Goal: Transaction & Acquisition: Purchase product/service

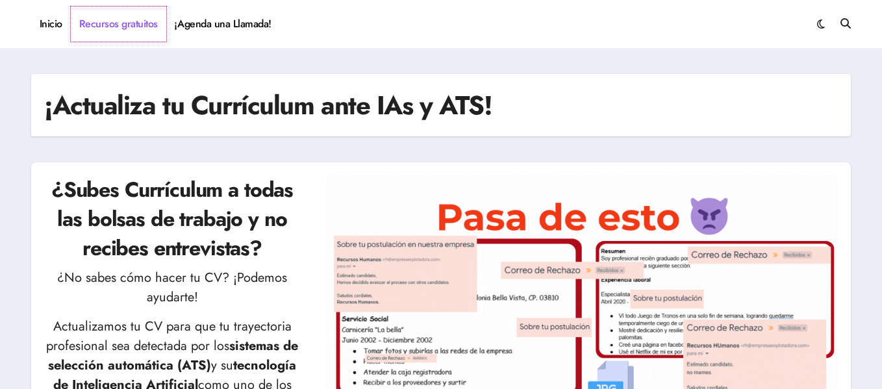
click at [110, 16] on link "Recursos gratuitos" at bounding box center [118, 23] width 95 height 35
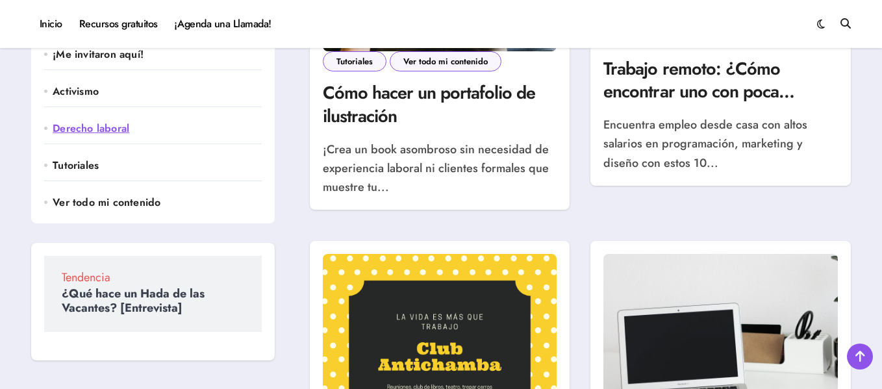
scroll to position [520, 0]
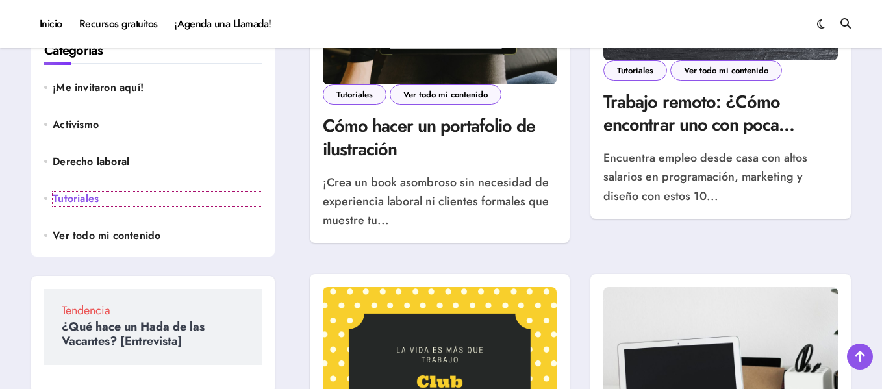
click at [84, 205] on link "Tutoriales" at bounding box center [157, 199] width 208 height 14
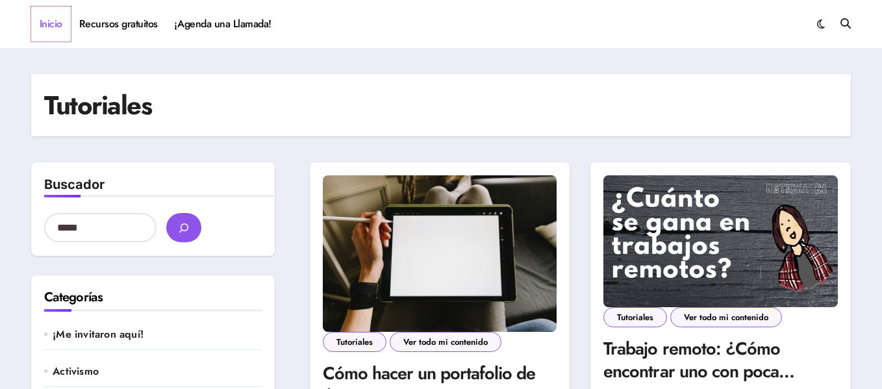
click at [49, 29] on link "Inicio" at bounding box center [51, 23] width 40 height 35
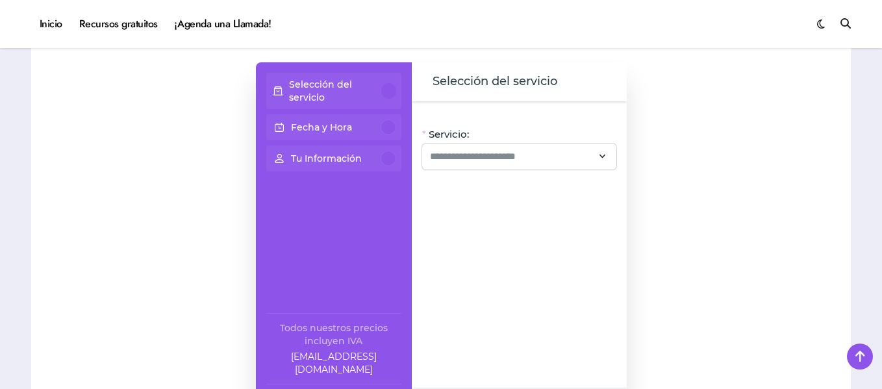
scroll to position [1104, 0]
click at [531, 78] on span "Selección del servicio" at bounding box center [495, 80] width 125 height 18
click at [519, 151] on input "Servicio:" at bounding box center [511, 155] width 163 height 16
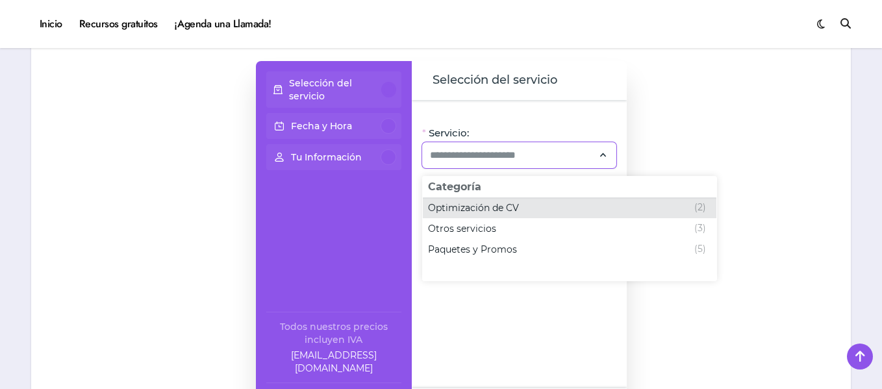
click at [501, 209] on span "Optimización de CV" at bounding box center [473, 207] width 91 height 13
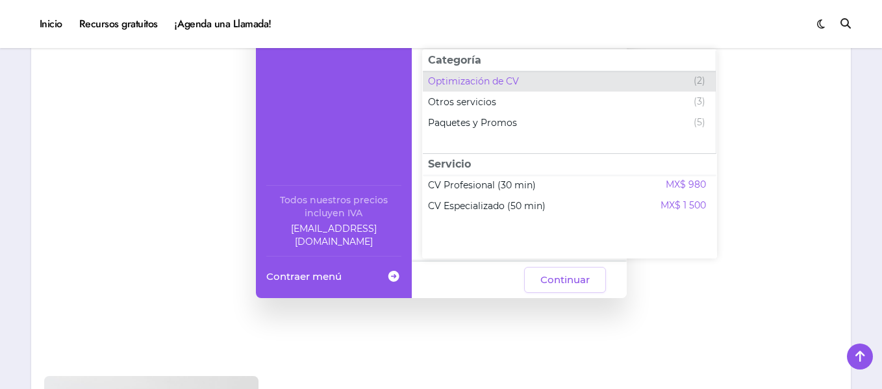
scroll to position [1234, 0]
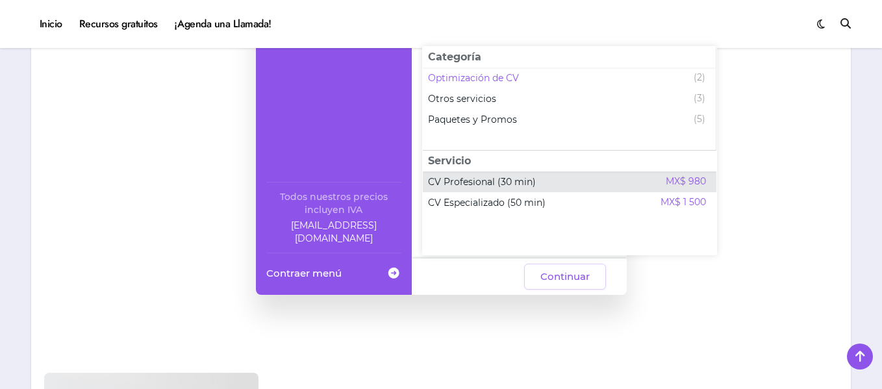
click at [651, 178] on div "CV Profesional (30 min) MX$ 980" at bounding box center [567, 182] width 278 height 16
type input "**********"
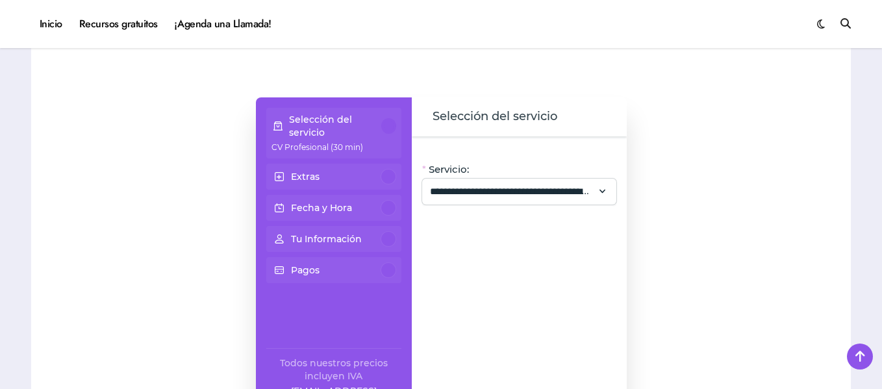
scroll to position [1039, 0]
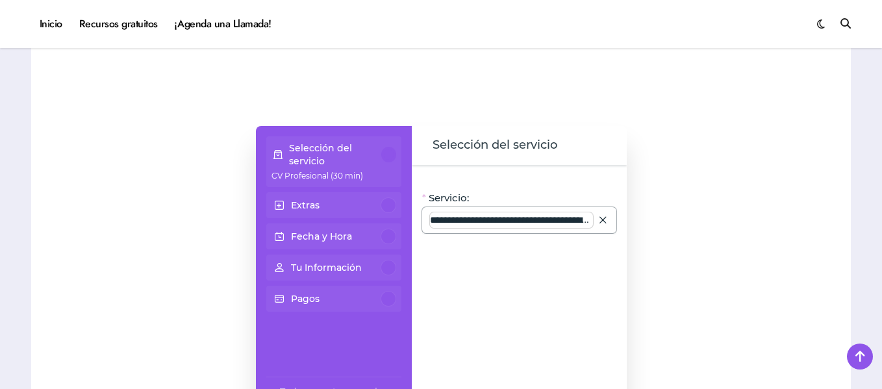
click at [484, 216] on input "**********" at bounding box center [511, 220] width 163 height 16
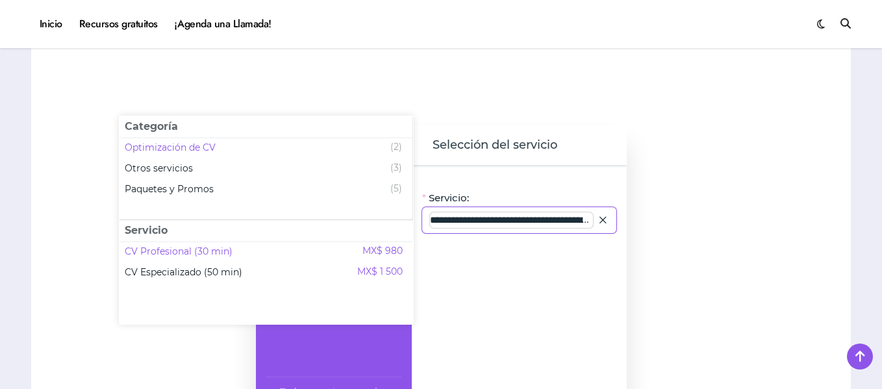
click at [484, 216] on input "**********" at bounding box center [511, 220] width 163 height 16
click at [494, 270] on div "**********" at bounding box center [519, 309] width 215 height 288
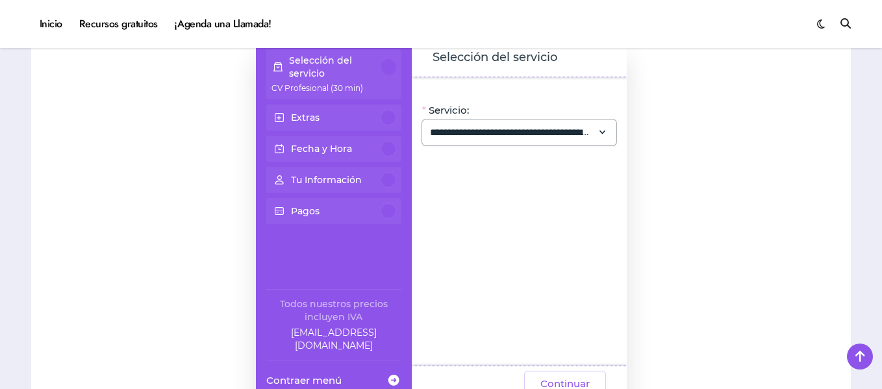
scroll to position [1104, 0]
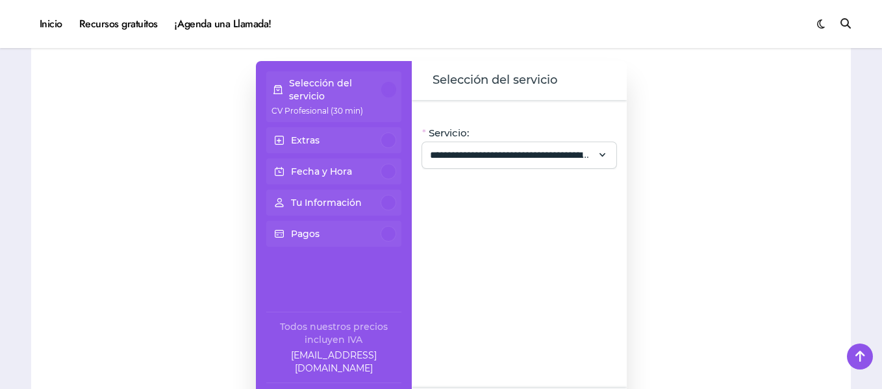
click at [385, 137] on div at bounding box center [389, 140] width 16 height 16
click at [277, 134] on span at bounding box center [279, 140] width 16 height 23
click at [275, 140] on span at bounding box center [279, 140] width 16 height 23
click at [379, 170] on div "Fecha y Hora" at bounding box center [333, 172] width 125 height 16
click at [388, 170] on div at bounding box center [389, 172] width 16 height 16
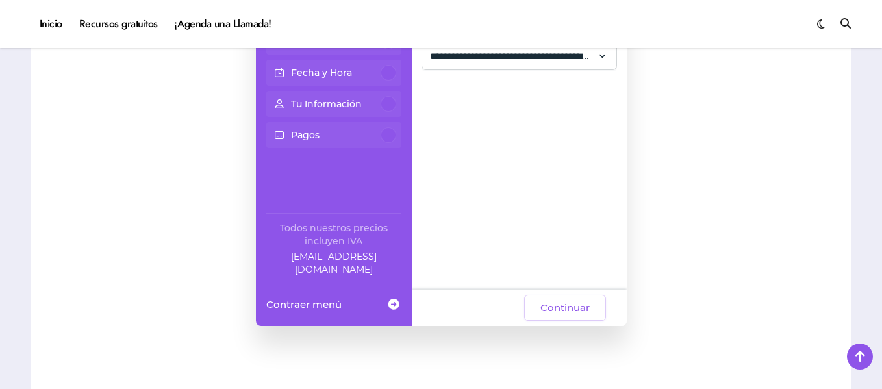
scroll to position [1039, 0]
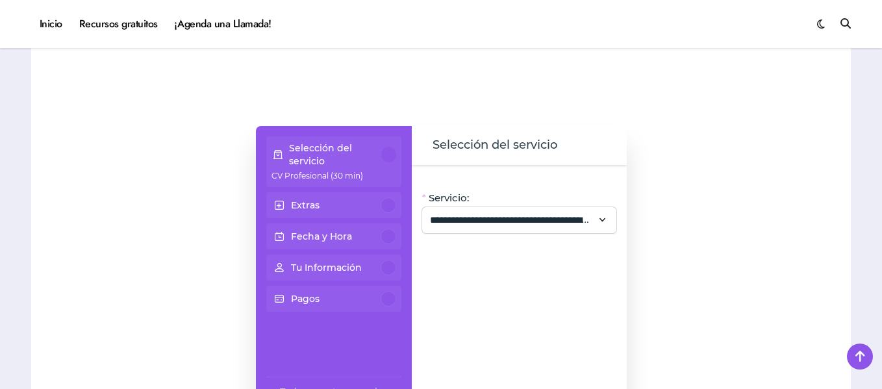
click at [380, 203] on div "Extras" at bounding box center [333, 205] width 125 height 16
click at [394, 229] on div "Fecha y Hora" at bounding box center [333, 237] width 125 height 16
click at [390, 235] on div at bounding box center [389, 237] width 16 height 16
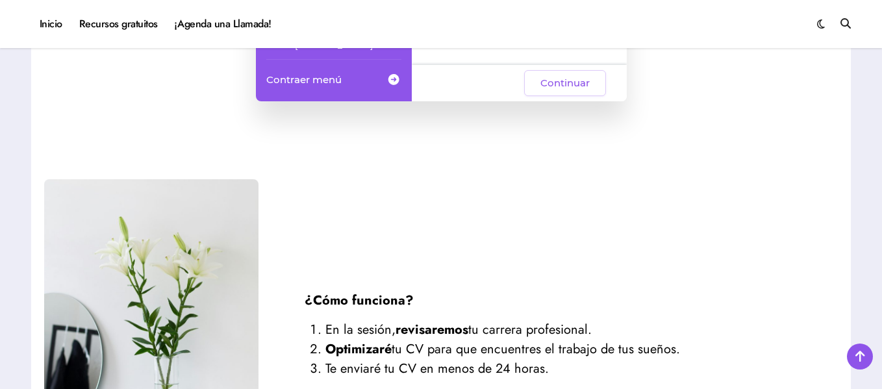
scroll to position [1429, 0]
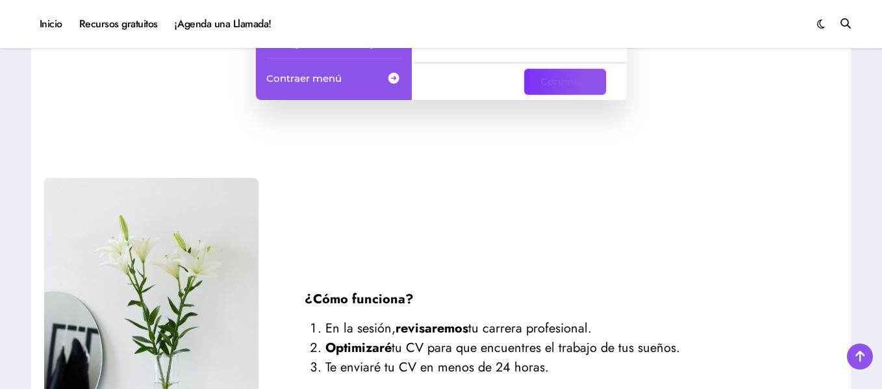
click at [570, 84] on span "Continuar" at bounding box center [564, 82] width 49 height 16
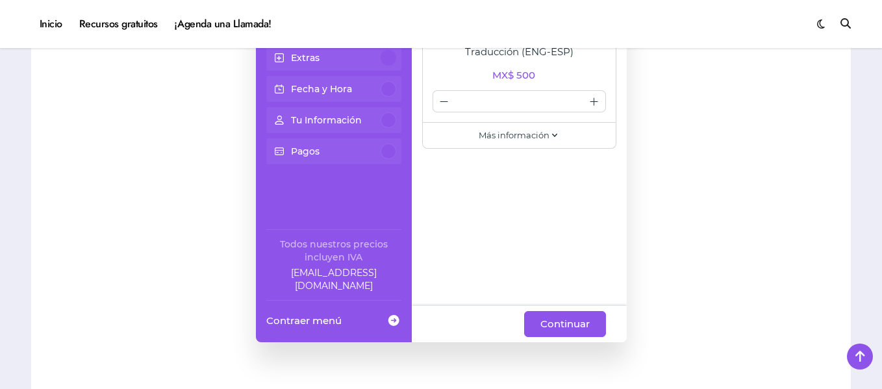
scroll to position [1169, 0]
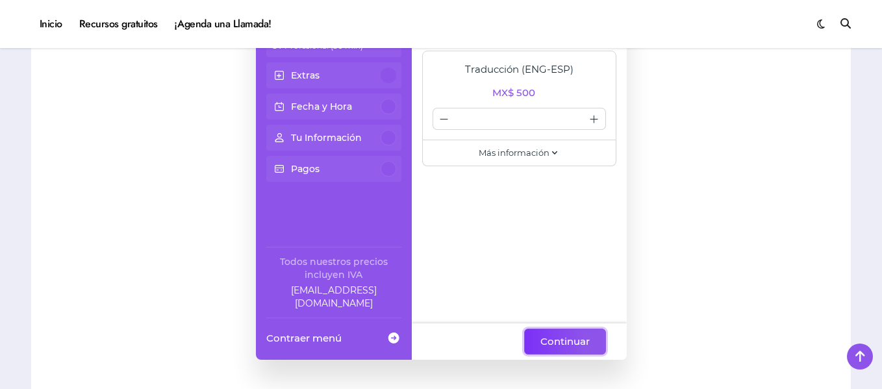
click at [555, 334] on span "Continuar" at bounding box center [564, 342] width 49 height 16
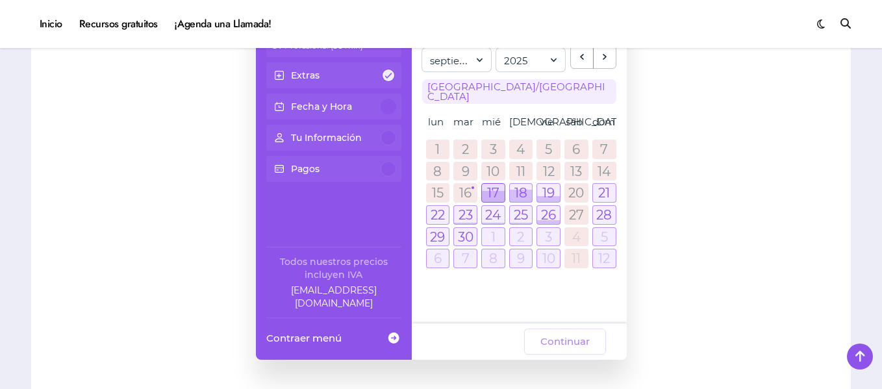
click at [495, 191] on div at bounding box center [493, 196] width 23 height 11
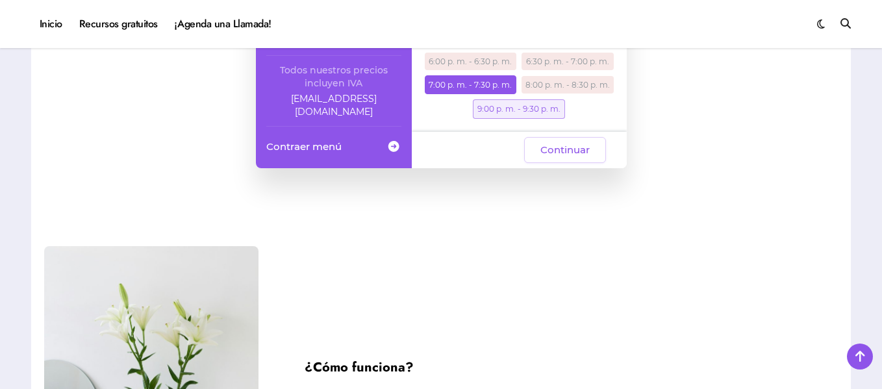
scroll to position [1364, 0]
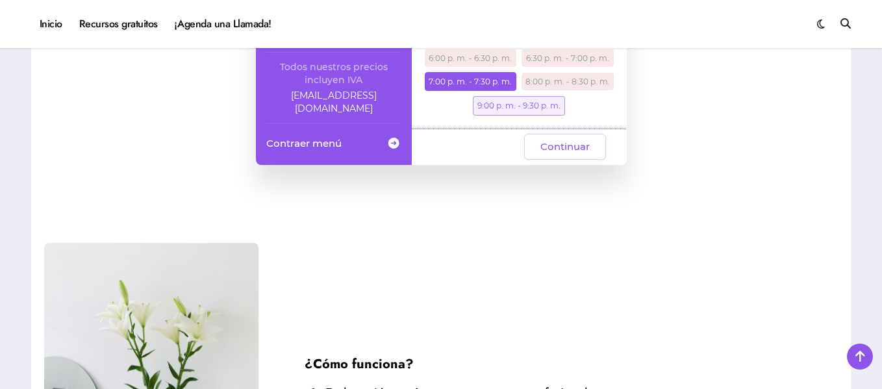
click at [480, 72] on div "7:00 p. m. - 7:30 p. m." at bounding box center [471, 81] width 92 height 19
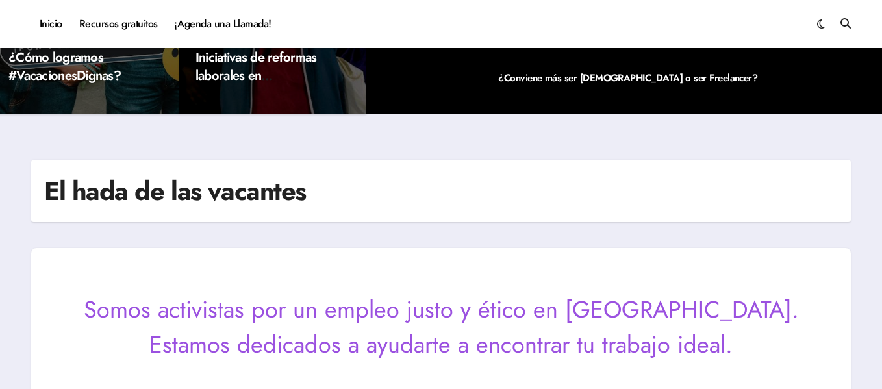
scroll to position [0, 0]
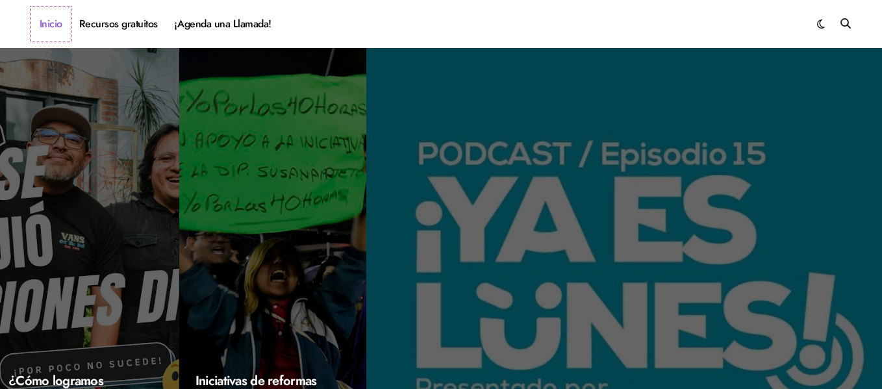
click at [32, 26] on link "Inicio" at bounding box center [51, 23] width 40 height 35
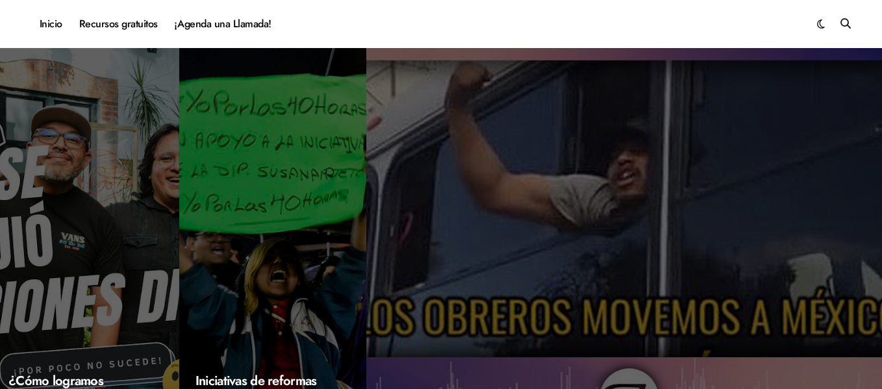
click at [811, 23] on div at bounding box center [704, 24] width 293 height 14
click at [822, 23] on span at bounding box center [821, 24] width 8 height 15
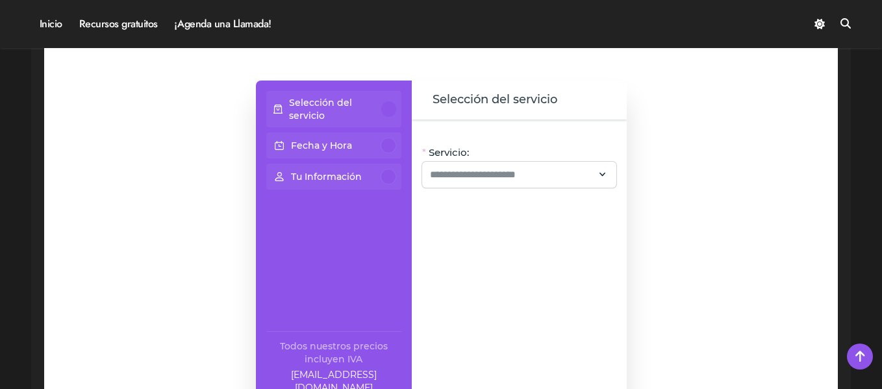
scroll to position [1104, 0]
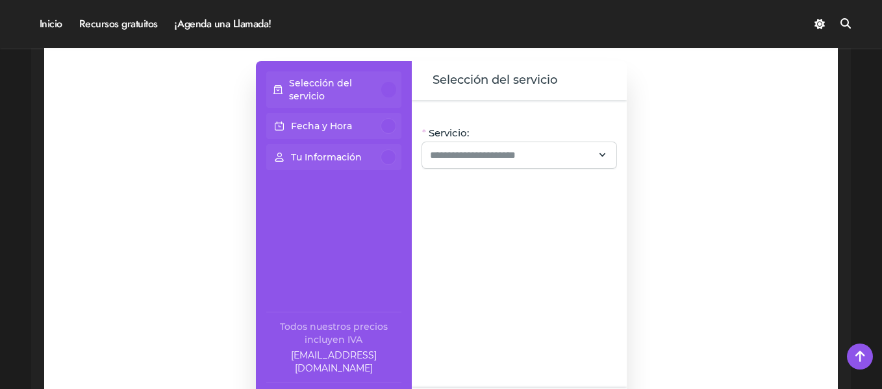
click at [379, 84] on p "Selección del servicio" at bounding box center [335, 90] width 92 height 26
click at [495, 149] on input "Servicio:" at bounding box center [511, 155] width 163 height 16
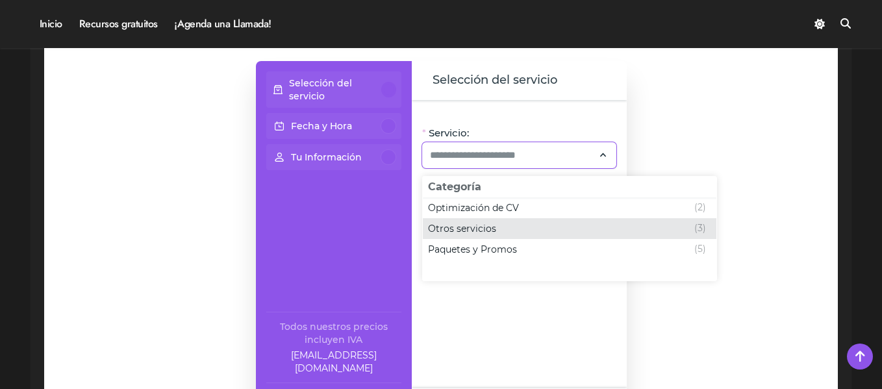
click at [459, 227] on span "Otros servicios" at bounding box center [462, 228] width 68 height 13
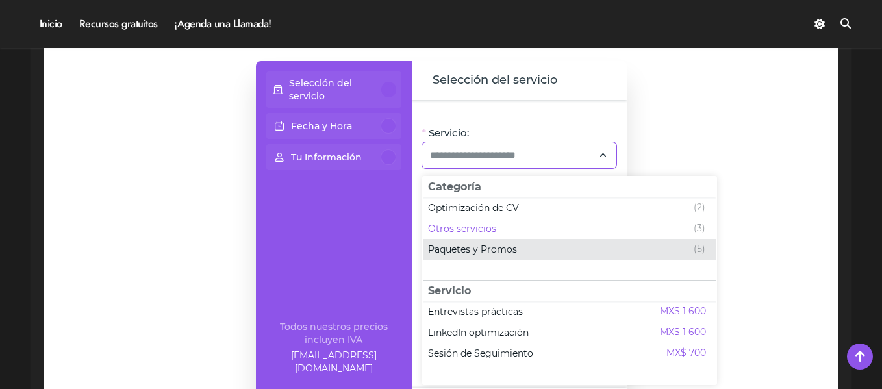
click at [501, 248] on span "Paquetes y Promos" at bounding box center [472, 249] width 89 height 13
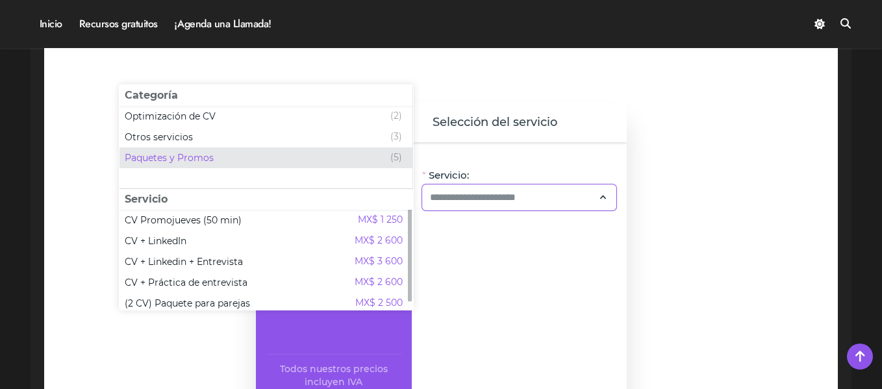
scroll to position [1039, 0]
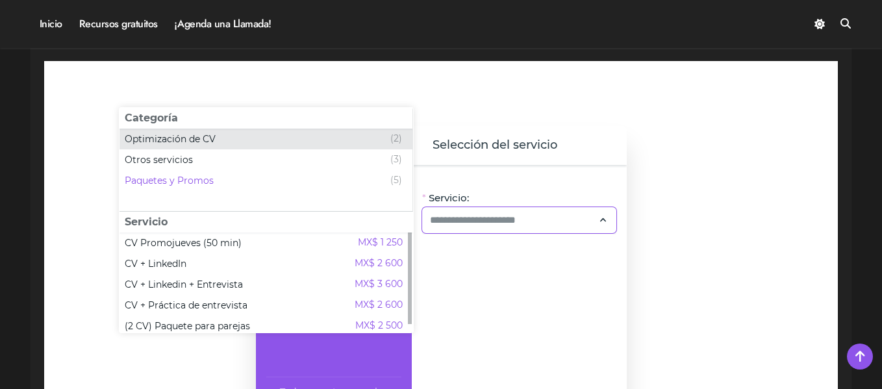
click at [294, 142] on div "Optimización de CV (2)" at bounding box center [263, 139] width 277 height 16
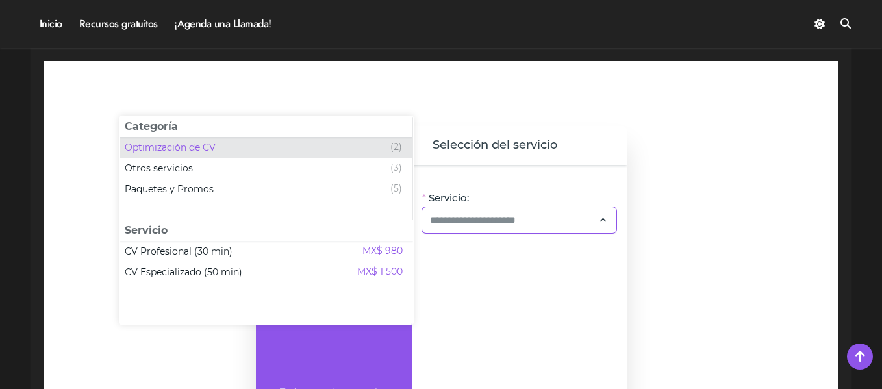
click at [391, 154] on span "(2)" at bounding box center [396, 148] width 12 height 16
click at [394, 147] on span "(2)" at bounding box center [396, 148] width 12 height 16
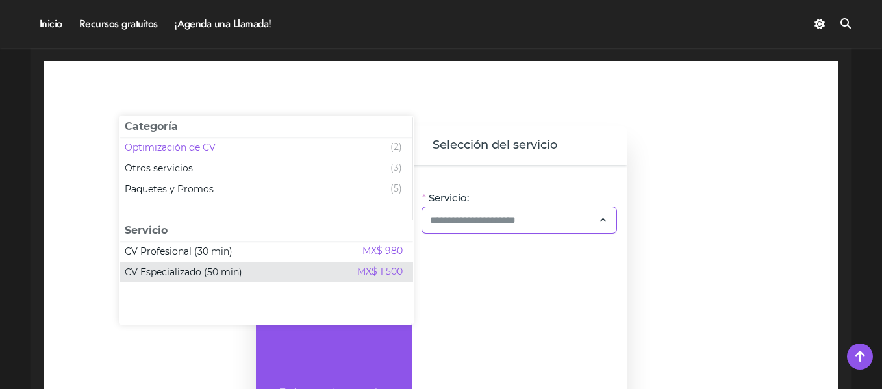
click at [212, 271] on span "CV Especializado (50 min)" at bounding box center [184, 272] width 118 height 13
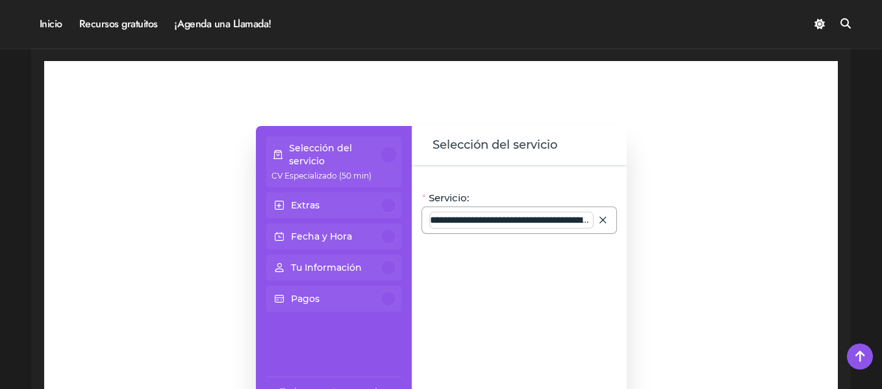
click at [513, 226] on input "**********" at bounding box center [511, 220] width 163 height 16
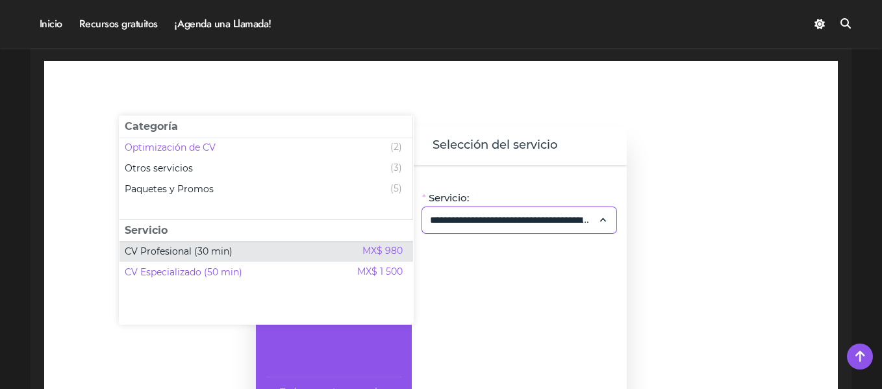
click at [324, 249] on div "CV Profesional (30 min) MX$ 980" at bounding box center [264, 252] width 278 height 16
type input "**********"
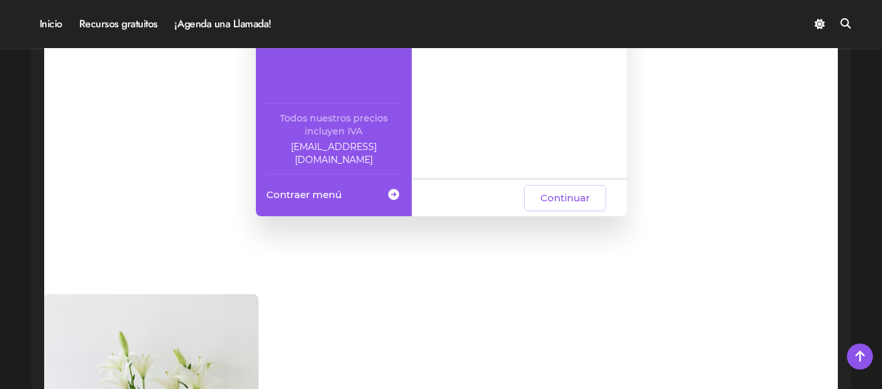
scroll to position [1429, 0]
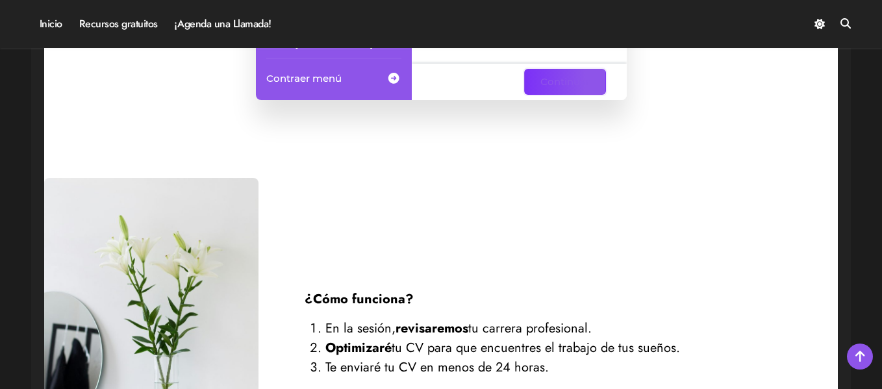
click at [591, 86] on button "Continuar" at bounding box center [565, 82] width 82 height 26
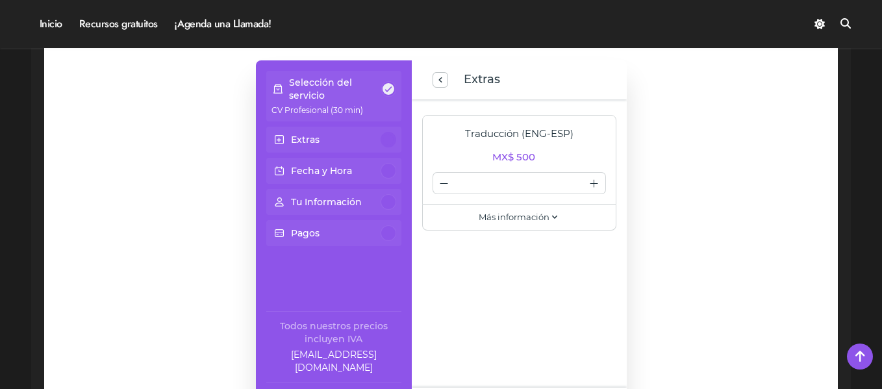
scroll to position [1104, 0]
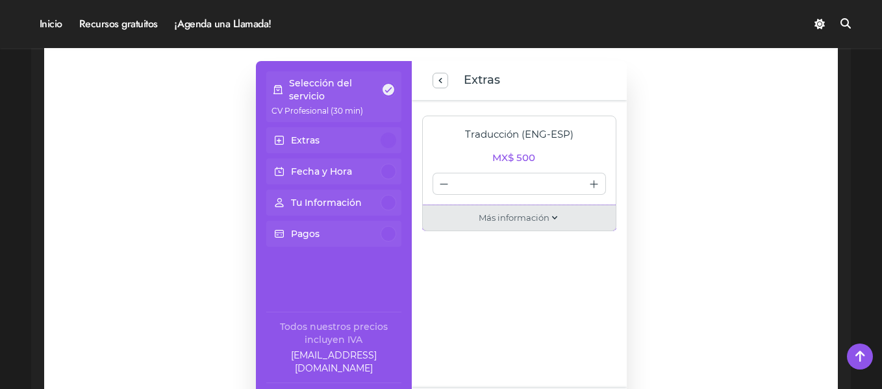
click at [546, 224] on span "Más información" at bounding box center [514, 217] width 71 height 13
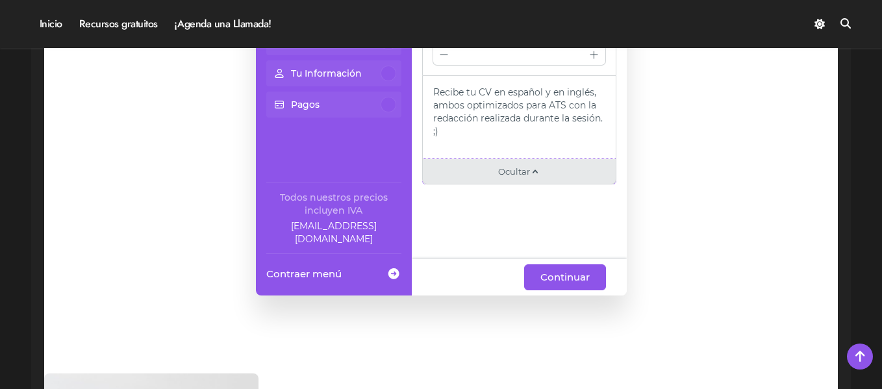
scroll to position [1234, 0]
click at [534, 171] on span at bounding box center [535, 171] width 10 height 14
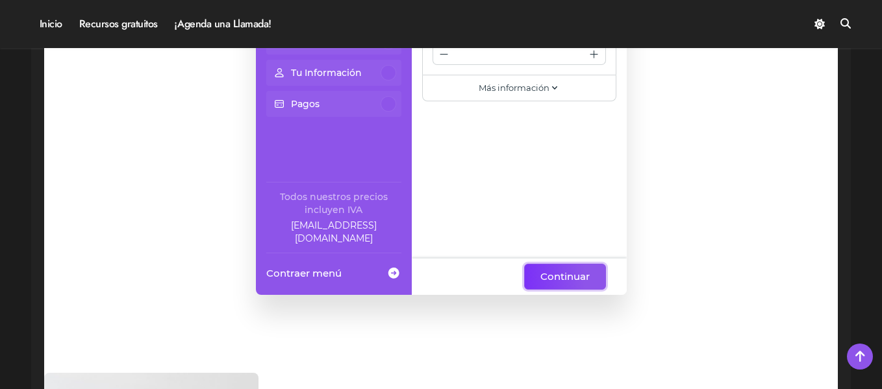
click at [562, 270] on span "Continuar" at bounding box center [564, 277] width 49 height 16
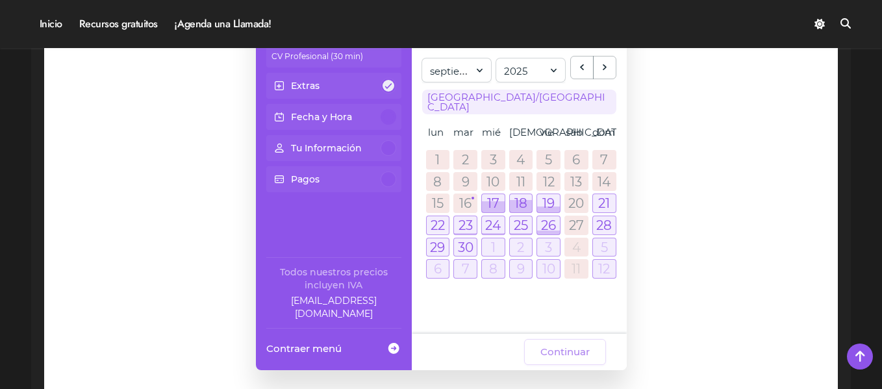
scroll to position [1169, 0]
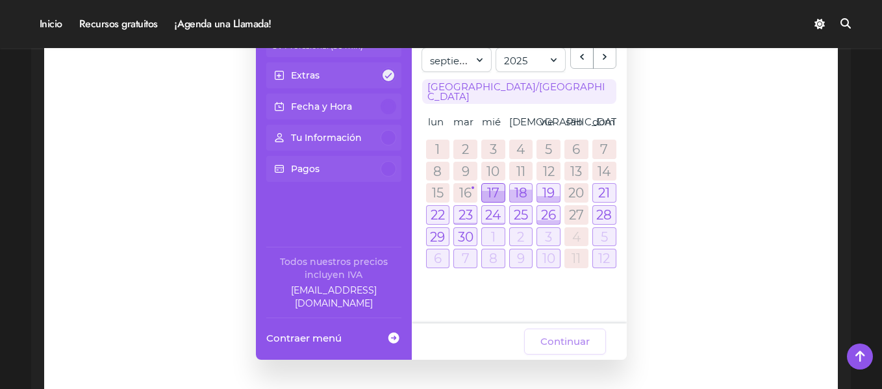
click at [490, 191] on div at bounding box center [493, 196] width 23 height 11
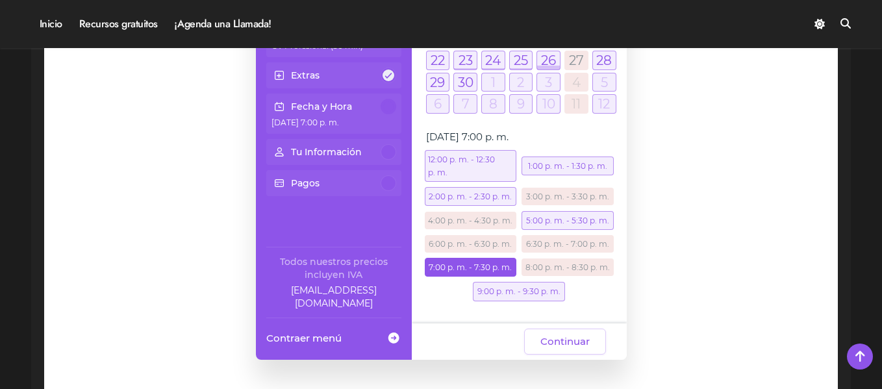
scroll to position [145, 0]
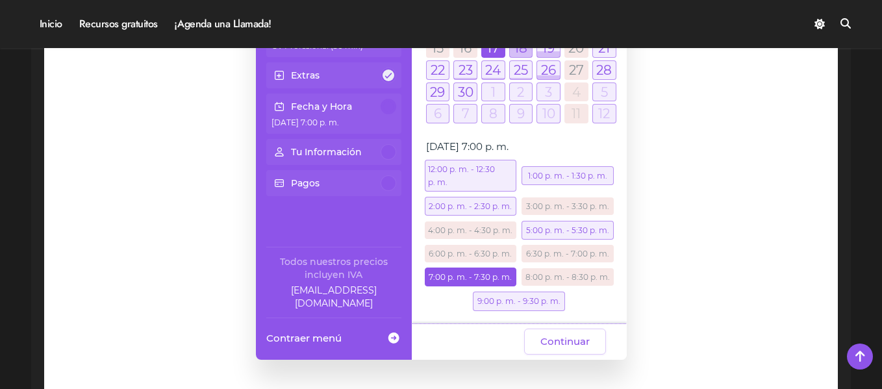
click at [470, 270] on div "7:00 p. m. - 7:30 p. m." at bounding box center [471, 277] width 92 height 19
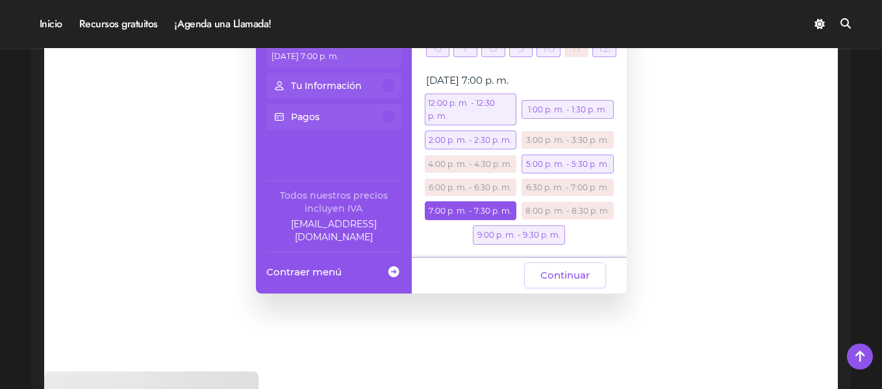
scroll to position [1299, 0]
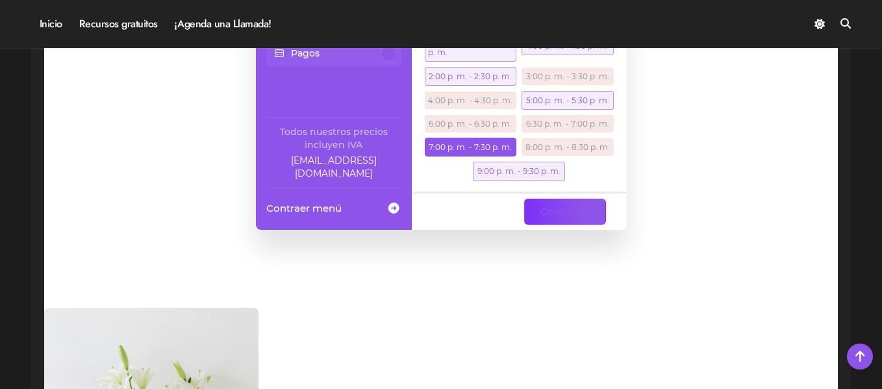
click at [560, 210] on span "Continuar" at bounding box center [564, 212] width 49 height 16
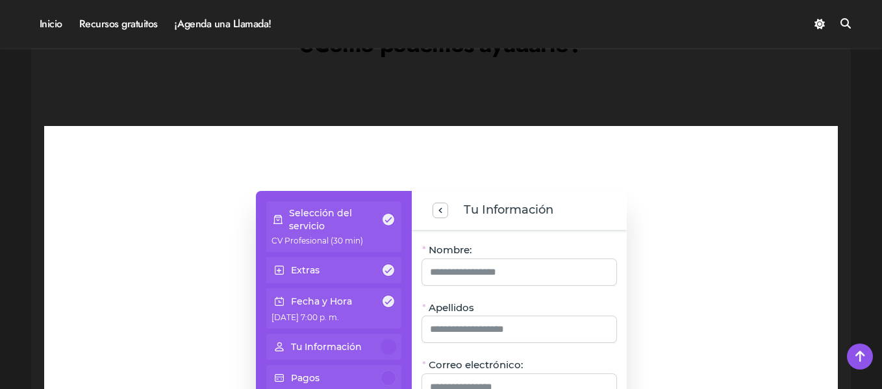
scroll to position [1104, 0]
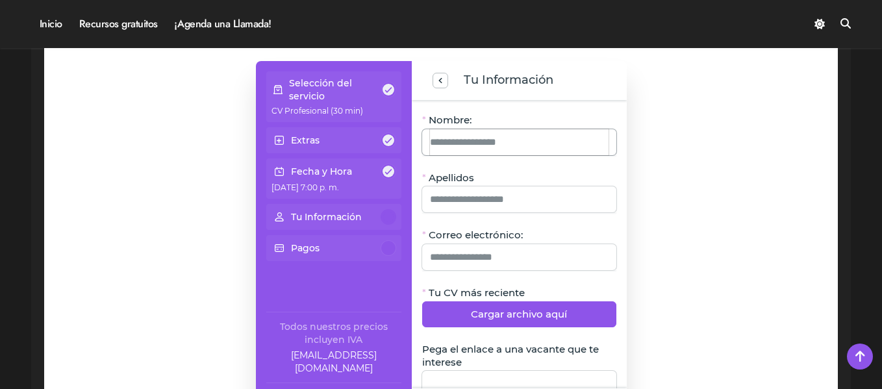
click at [468, 142] on input "Nombre:" at bounding box center [519, 142] width 179 height 26
type input "******"
type input "**********"
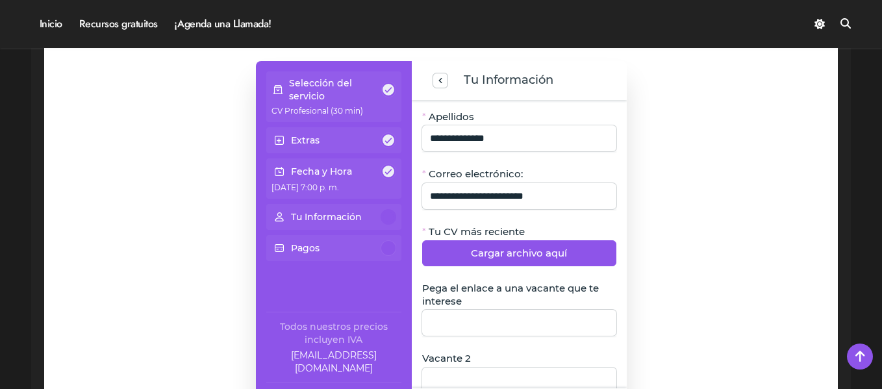
scroll to position [130, 0]
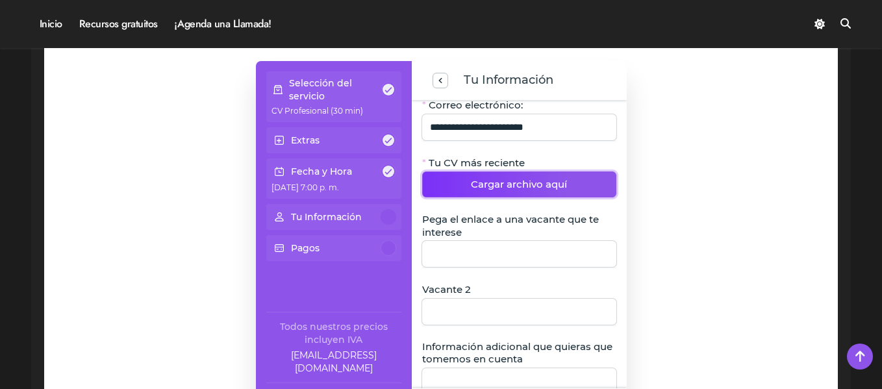
click at [514, 184] on span "Cargar archivo aquí" at bounding box center [519, 185] width 96 height 16
click at [501, 174] on button "Cargar archivo aquí" at bounding box center [519, 184] width 194 height 26
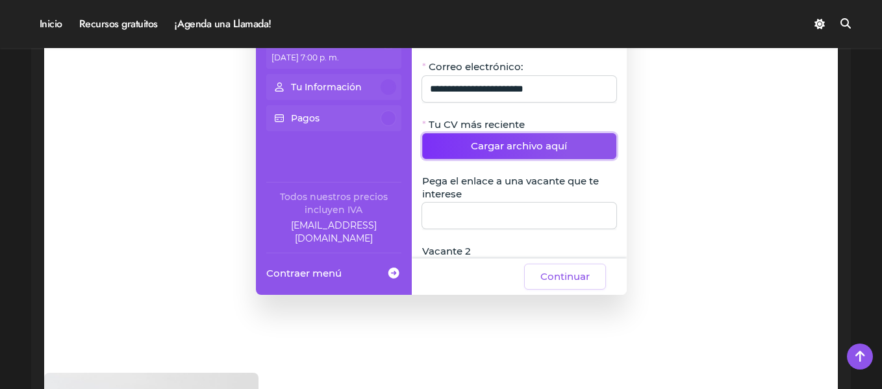
scroll to position [0, 0]
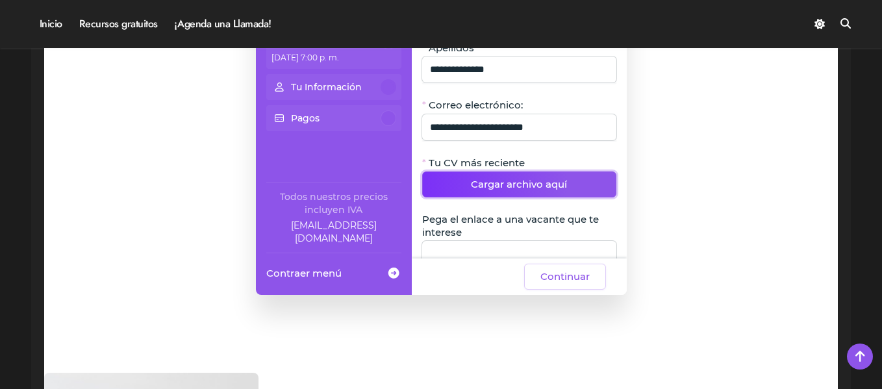
click at [507, 180] on span "Cargar archivo aquí" at bounding box center [519, 185] width 96 height 16
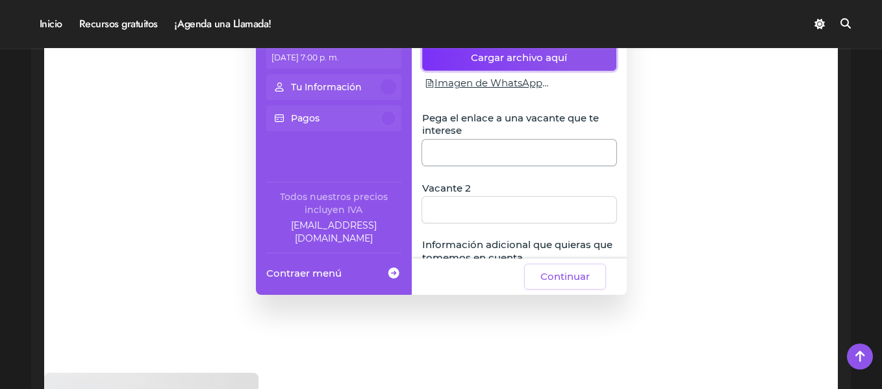
scroll to position [130, 0]
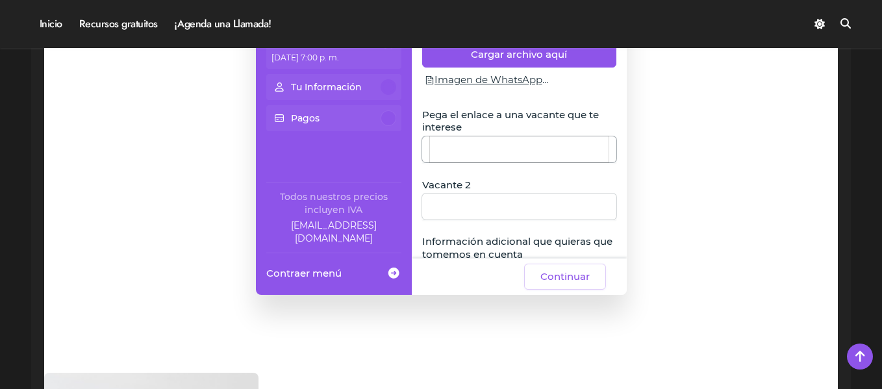
click at [517, 153] on input "Pega el enlace a una vacante que te interese" at bounding box center [519, 149] width 179 height 26
paste input "**********"
type input "**********"
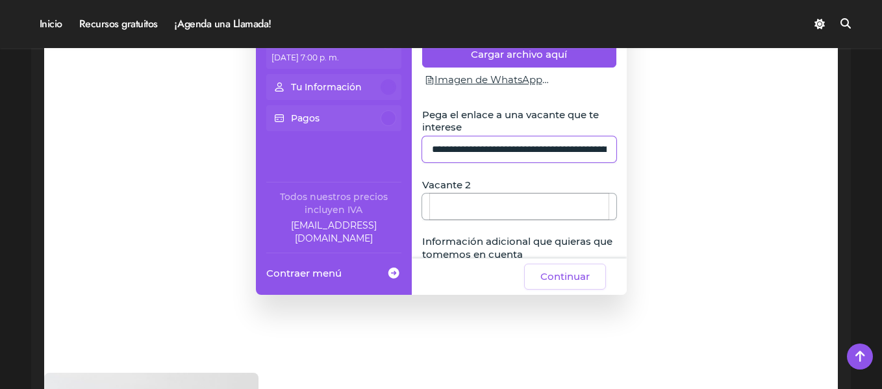
click at [445, 210] on input "Vacante 2" at bounding box center [519, 207] width 179 height 26
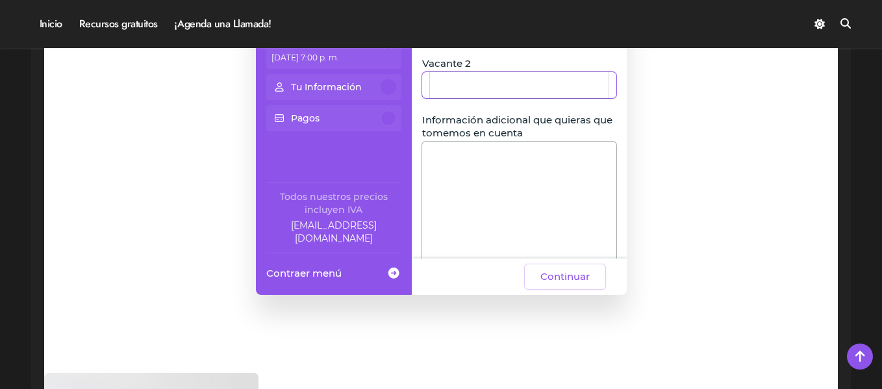
scroll to position [260, 0]
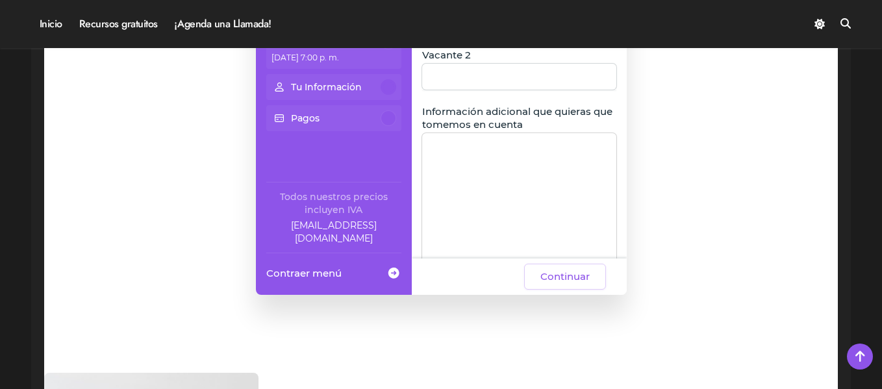
click at [517, 203] on textarea "Información adicional que quieras que tomemos en cuenta" at bounding box center [519, 214] width 194 height 162
click at [460, 145] on textarea "Información adicional que quieras que tomemos en cuenta" at bounding box center [519, 214] width 194 height 162
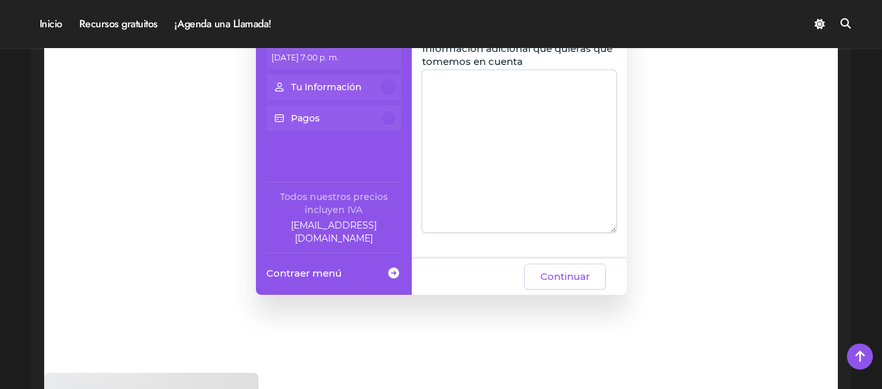
scroll to position [258, 0]
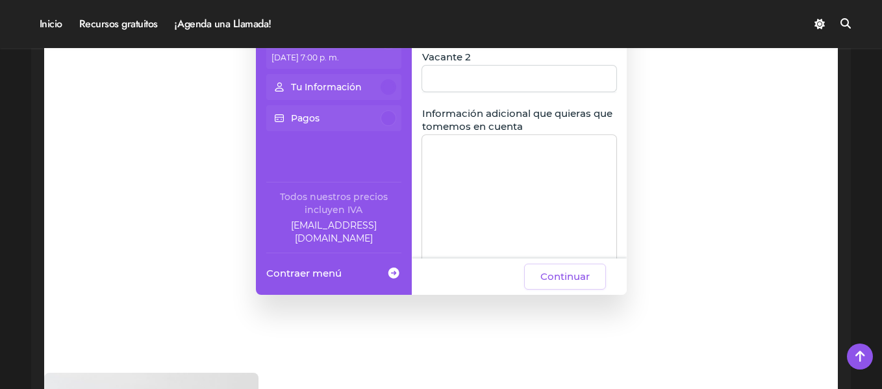
click at [501, 164] on textarea "Información adicional que quieras que tomemos en cuenta" at bounding box center [519, 216] width 194 height 162
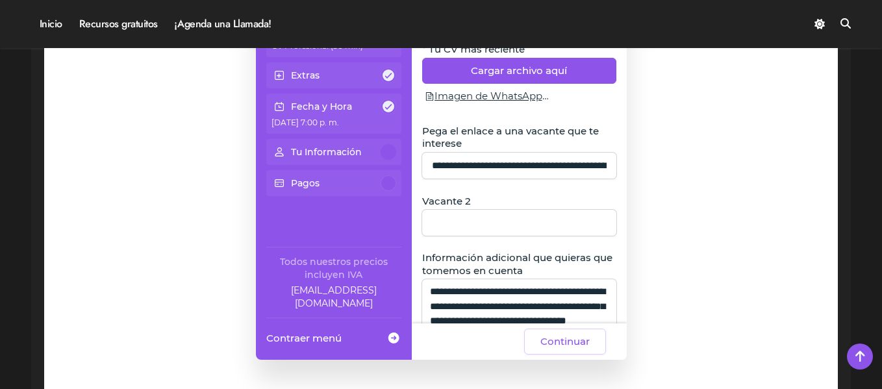
scroll to position [193, 0]
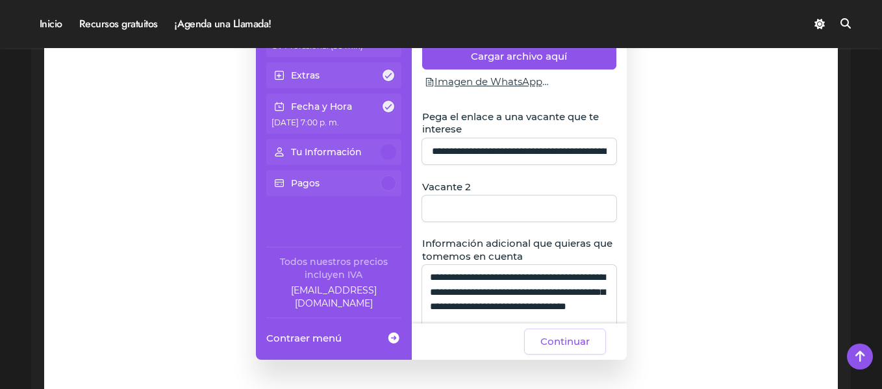
click at [469, 191] on span "Vacante 2" at bounding box center [446, 187] width 49 height 13
click at [469, 195] on input "Vacante 2" at bounding box center [519, 208] width 179 height 26
click at [470, 210] on input "Vacante 2" at bounding box center [519, 208] width 179 height 26
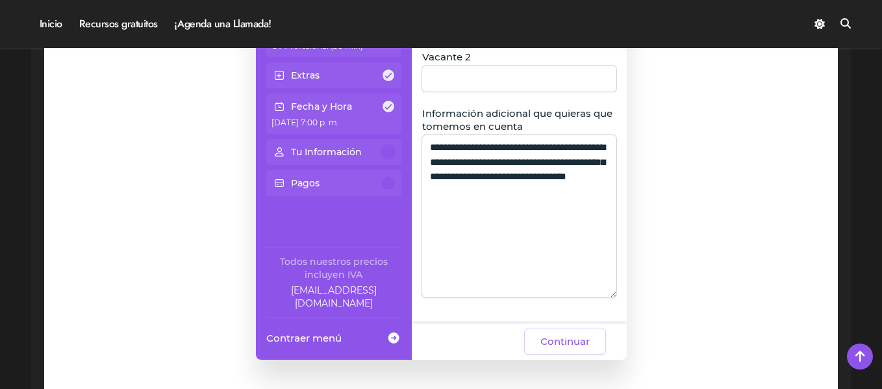
click at [596, 193] on textarea "**********" at bounding box center [519, 216] width 194 height 162
type textarea "**********"
click at [384, 106] on span at bounding box center [389, 107] width 12 height 12
click at [554, 337] on span "Continuar" at bounding box center [564, 342] width 49 height 16
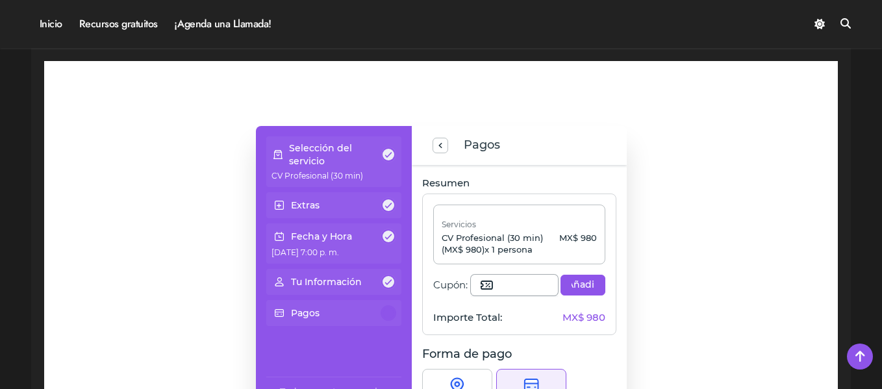
scroll to position [65, 0]
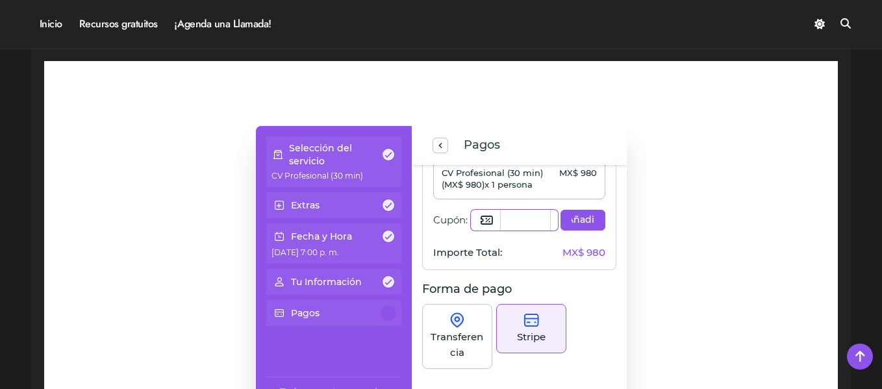
click at [501, 223] on input "Cupón:" at bounding box center [525, 220] width 49 height 21
type input "**********"
click at [579, 217] on span "Añadir" at bounding box center [582, 220] width 23 height 13
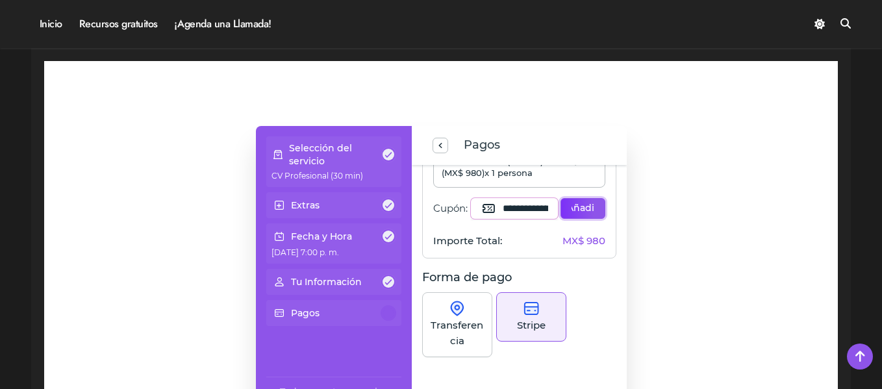
scroll to position [130, 0]
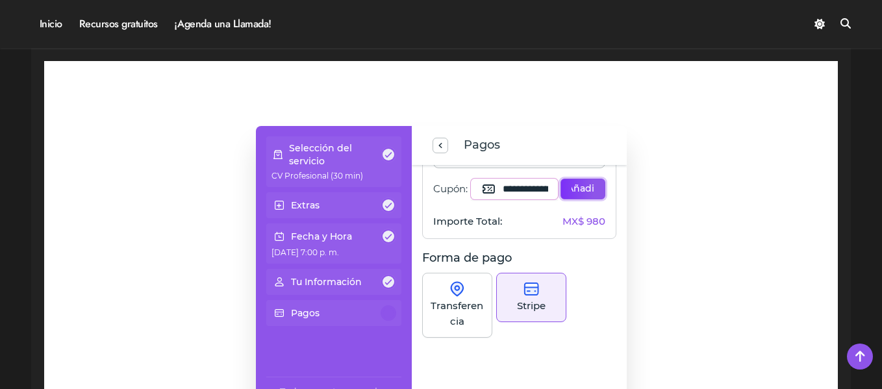
click at [571, 182] on span "Añadir" at bounding box center [582, 188] width 23 height 13
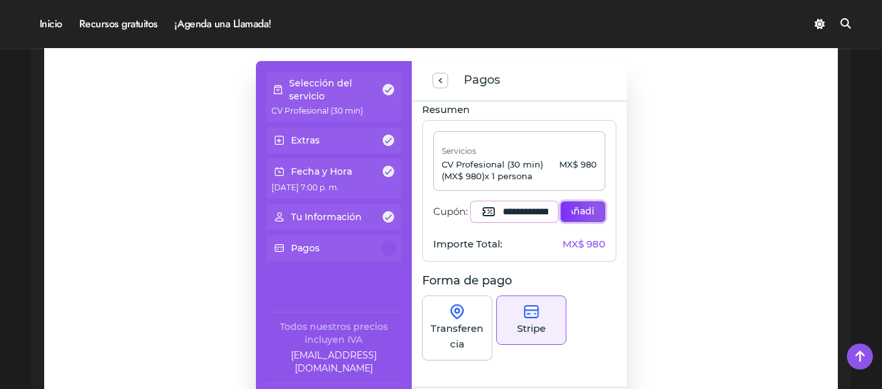
scroll to position [65, 0]
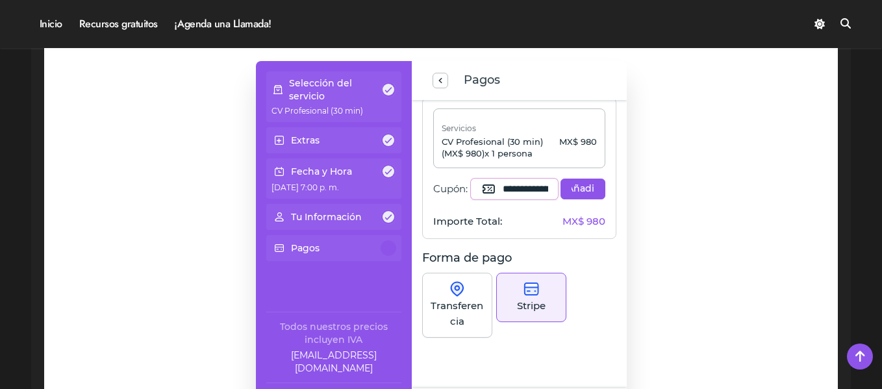
click at [388, 89] on span at bounding box center [389, 90] width 12 height 12
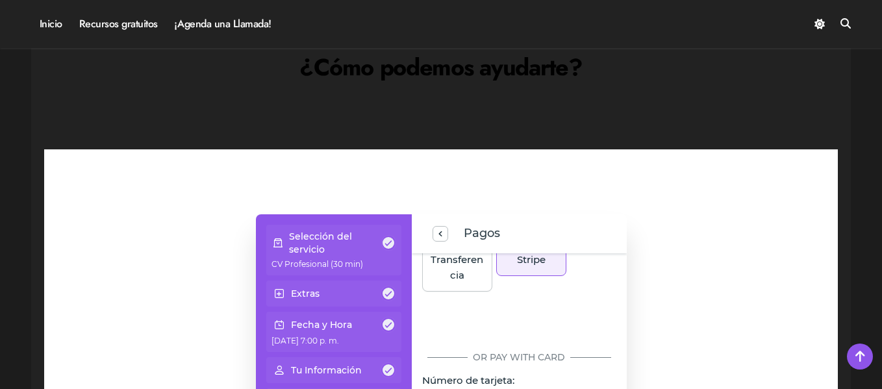
scroll to position [974, 0]
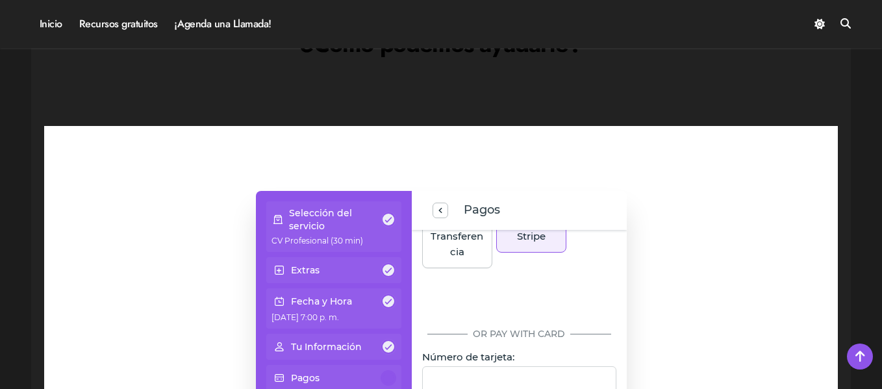
click at [327, 210] on p "Selección del servicio" at bounding box center [335, 220] width 92 height 26
click at [396, 216] on div "Selección del servicio" at bounding box center [333, 220] width 125 height 26
click at [436, 208] on span "previous step" at bounding box center [440, 211] width 10 height 18
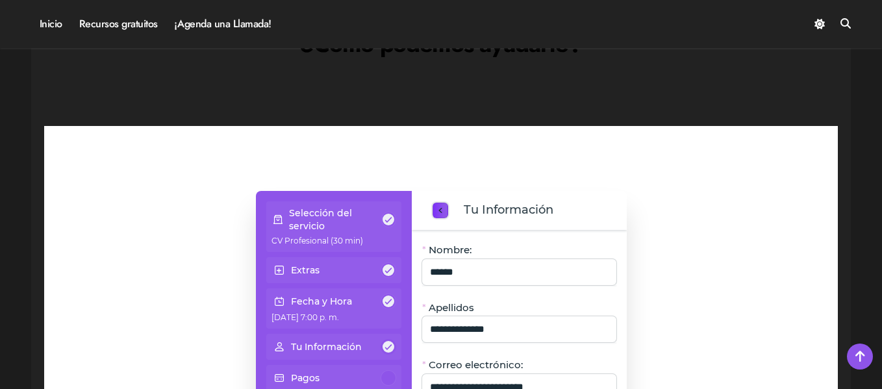
click at [436, 208] on span "previous step" at bounding box center [440, 211] width 10 height 18
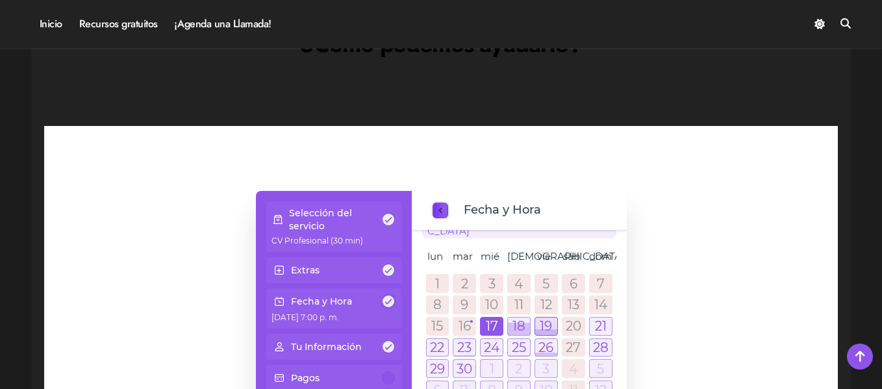
scroll to position [61, 0]
click at [324, 221] on p "Selección del servicio" at bounding box center [335, 220] width 92 height 26
click at [373, 240] on p "CV Profesional (30 min)" at bounding box center [333, 239] width 125 height 14
click at [439, 209] on span "previous step" at bounding box center [440, 211] width 10 height 18
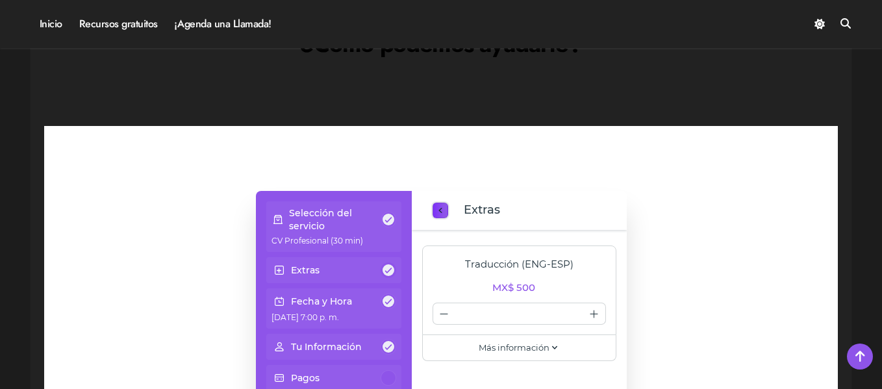
click at [439, 209] on span "previous step" at bounding box center [440, 211] width 10 height 18
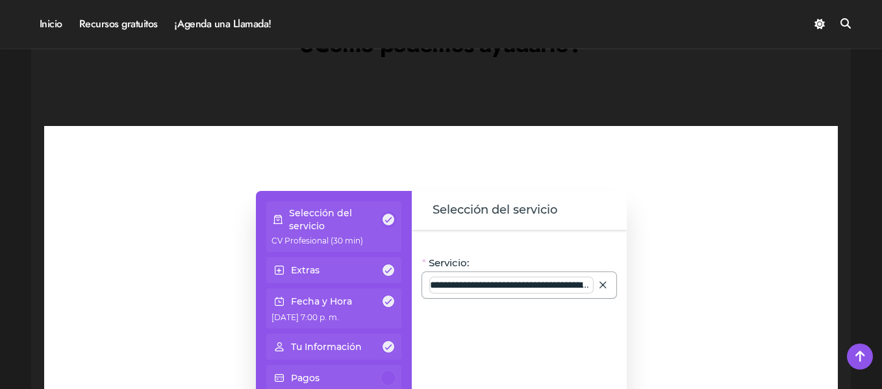
click at [545, 292] on input "**********" at bounding box center [511, 285] width 163 height 16
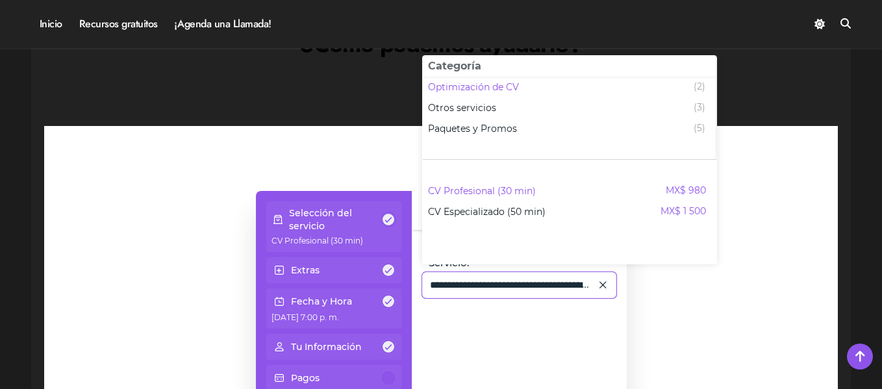
click at [608, 283] on icon at bounding box center [603, 285] width 12 height 18
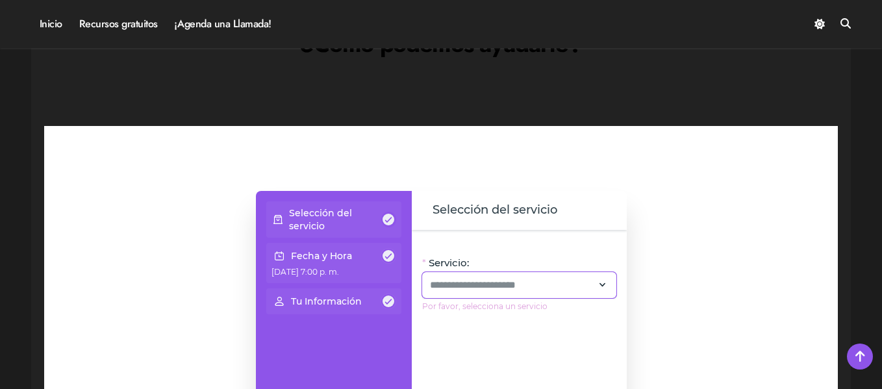
click at [603, 280] on icon at bounding box center [603, 285] width 12 height 18
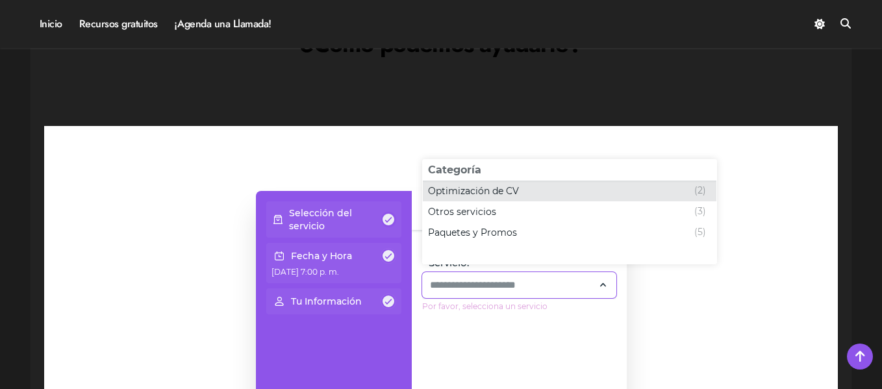
click at [503, 183] on div "Optimización de CV (2)" at bounding box center [567, 191] width 278 height 16
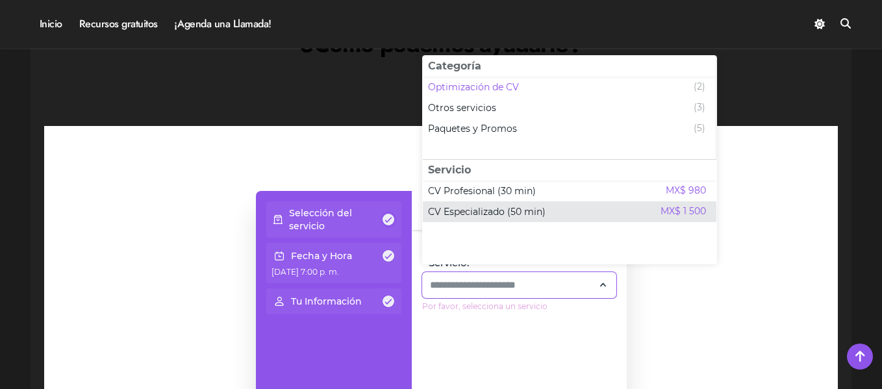
click at [507, 214] on span "CV Especializado (50 min)" at bounding box center [487, 211] width 118 height 13
type input "**********"
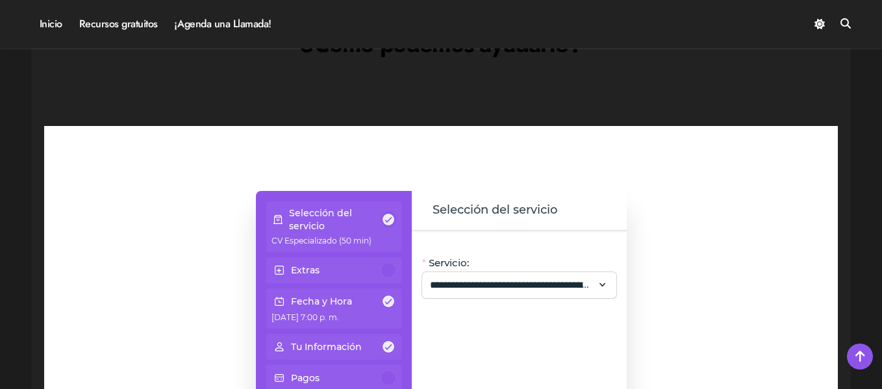
click at [386, 268] on div at bounding box center [389, 270] width 16 height 16
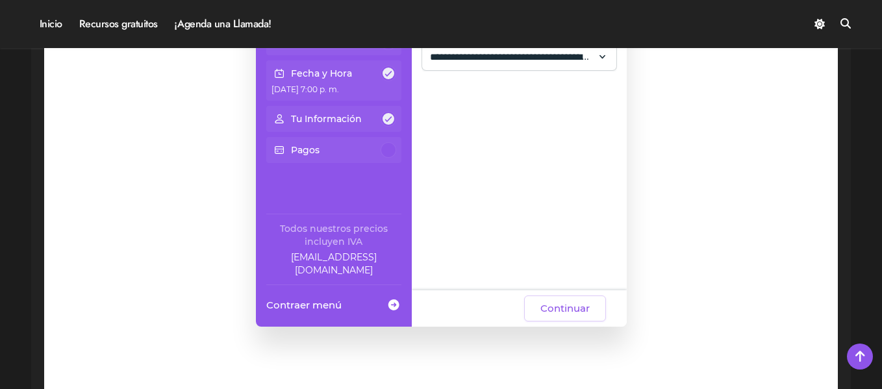
scroll to position [1234, 0]
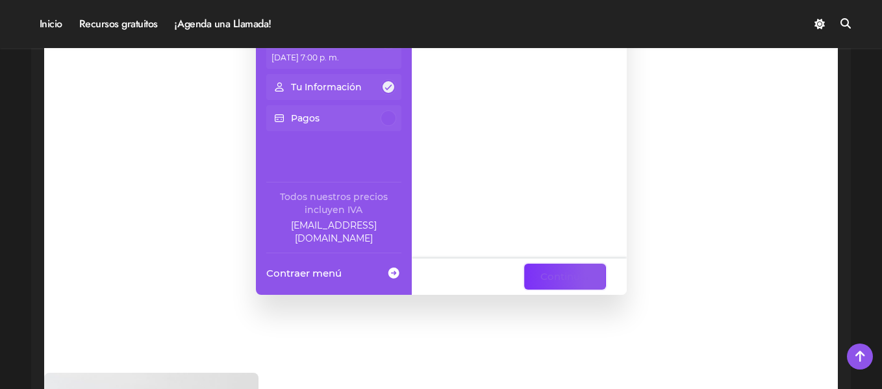
click at [576, 279] on span "Continuar" at bounding box center [564, 277] width 49 height 16
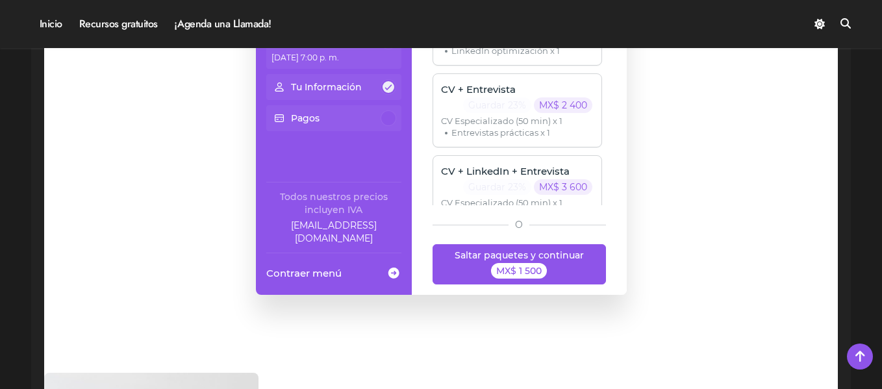
scroll to position [0, 0]
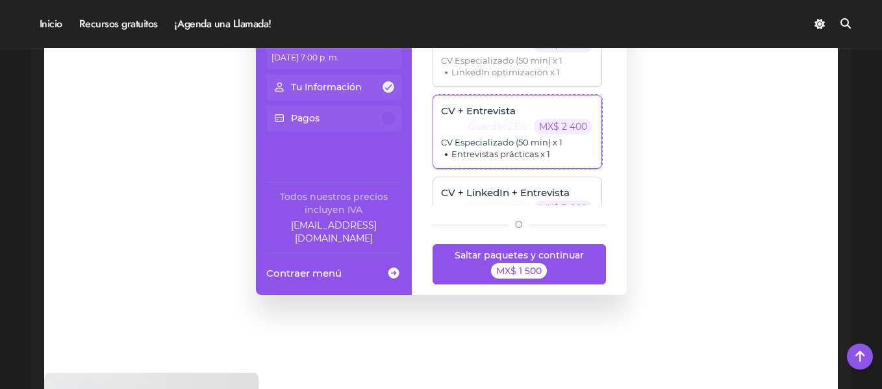
click at [493, 138] on span "CV Especializado (50 min) x 1" at bounding box center [501, 143] width 121 height 12
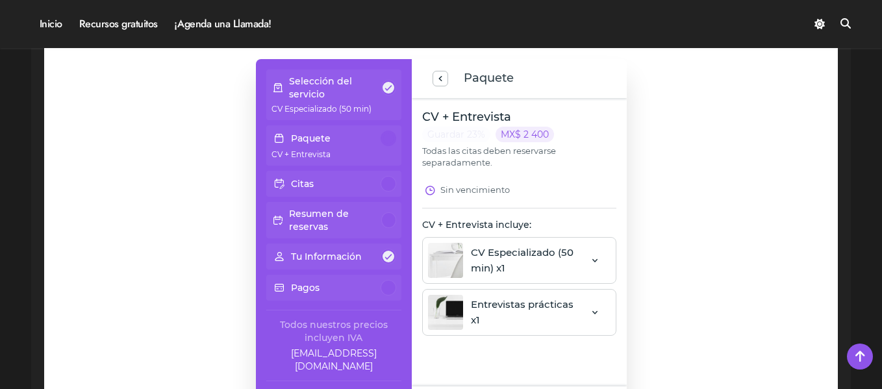
scroll to position [1104, 0]
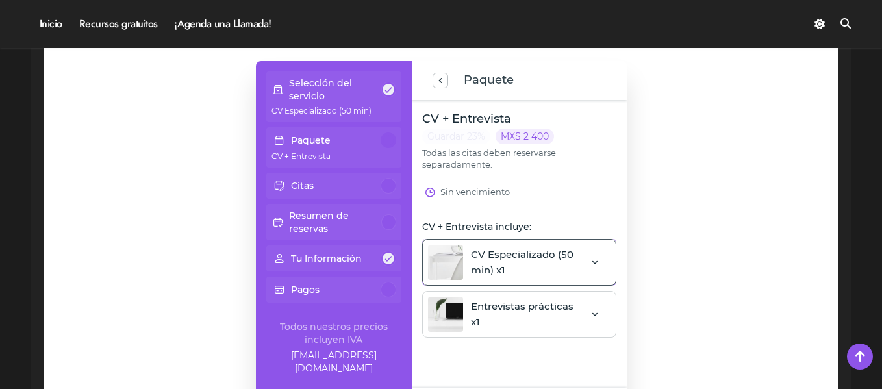
click at [590, 257] on span at bounding box center [595, 262] width 10 height 14
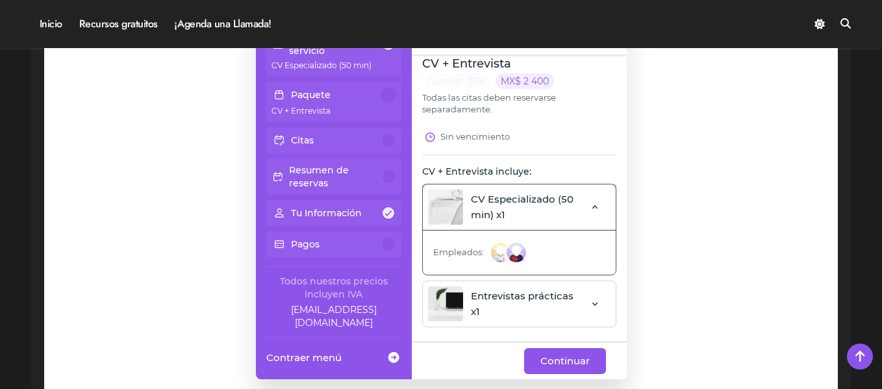
scroll to position [1169, 0]
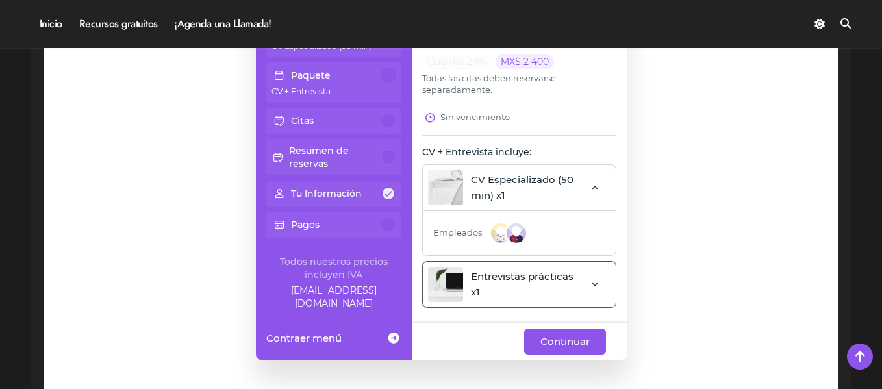
click at [590, 281] on span at bounding box center [595, 284] width 10 height 14
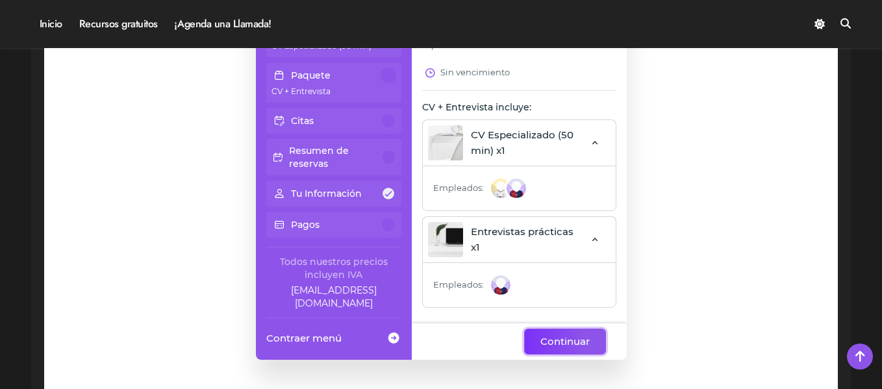
click at [564, 342] on span "Continuar" at bounding box center [564, 342] width 49 height 16
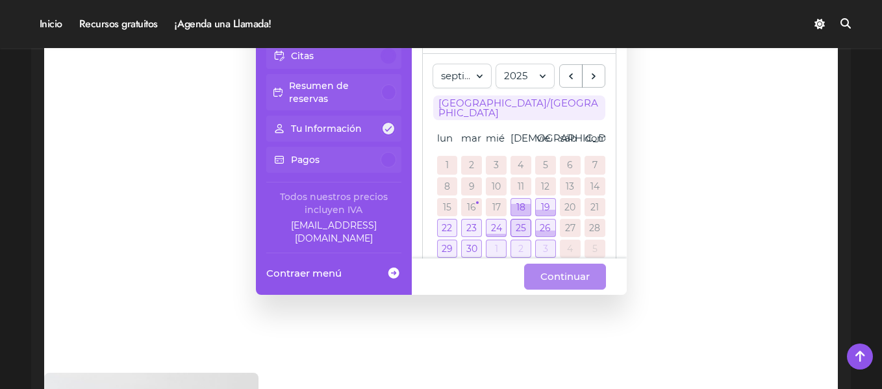
scroll to position [65, 0]
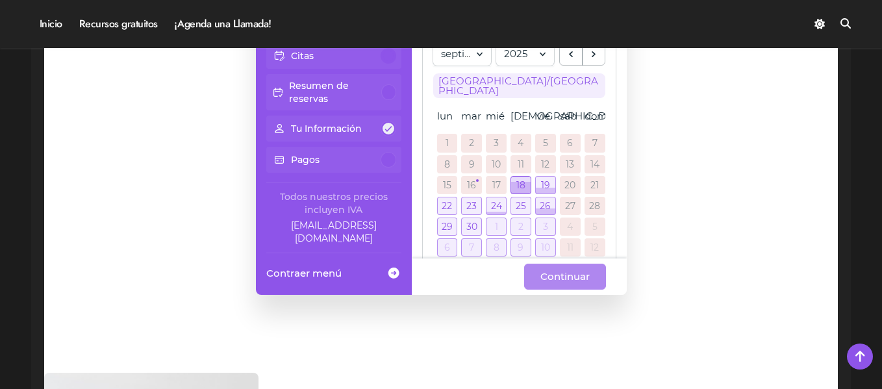
click at [512, 177] on div at bounding box center [520, 185] width 19 height 17
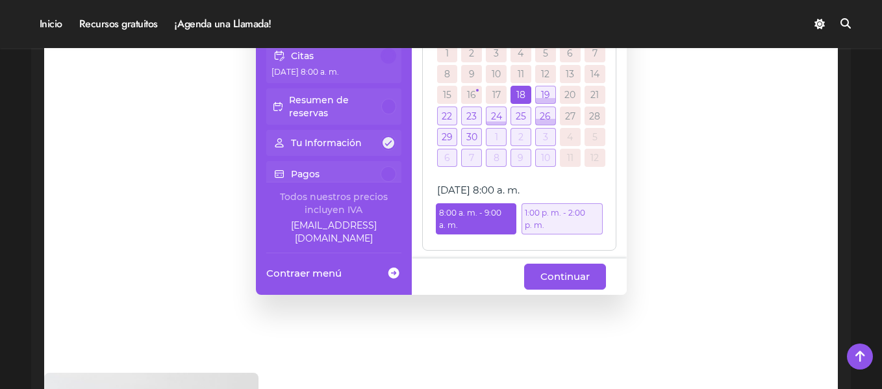
scroll to position [144, 0]
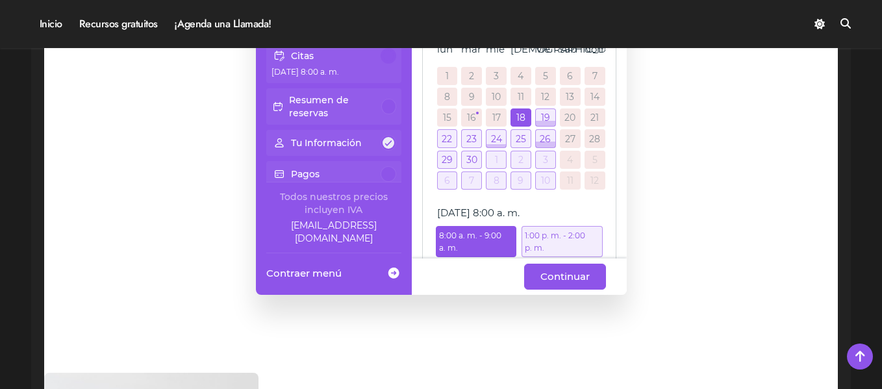
click at [497, 122] on link "17" at bounding box center [496, 117] width 8 height 9
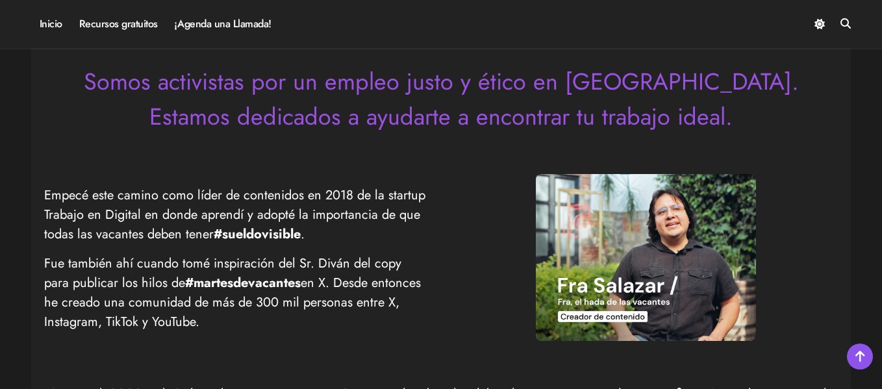
scroll to position [325, 0]
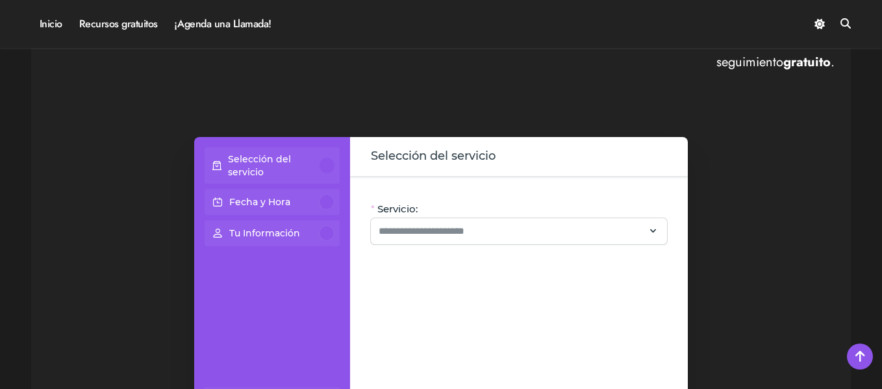
scroll to position [714, 0]
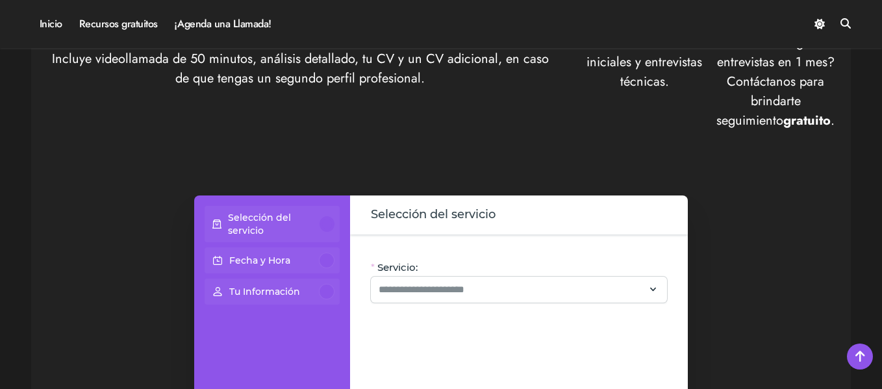
click at [327, 226] on div at bounding box center [327, 224] width 15 height 16
click at [325, 221] on div at bounding box center [327, 224] width 15 height 16
click at [333, 229] on div "Selección del servicio" at bounding box center [272, 224] width 125 height 26
click at [327, 225] on div at bounding box center [327, 224] width 15 height 16
click at [446, 289] on input "Servicio:" at bounding box center [511, 290] width 265 height 16
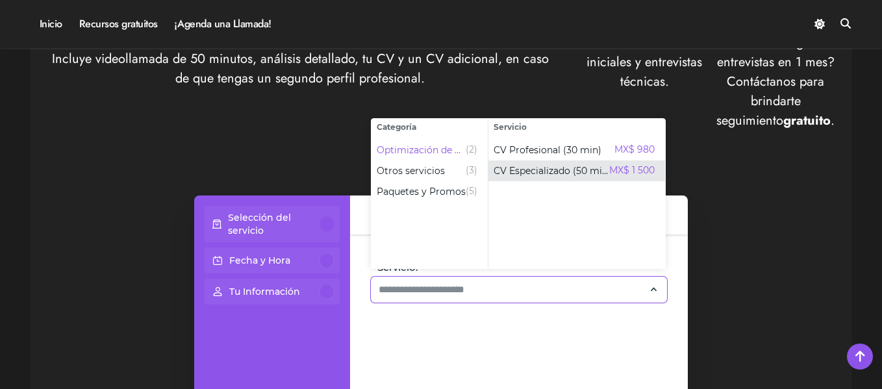
click at [533, 173] on span "CV Especializado (50 min)" at bounding box center [552, 170] width 116 height 13
type input "**********"
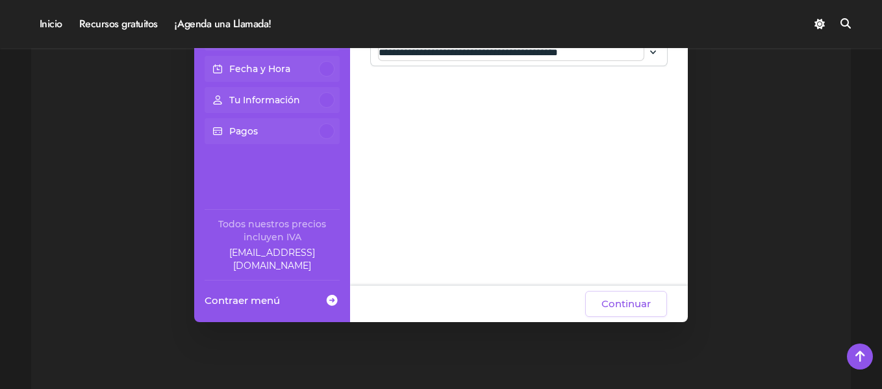
scroll to position [974, 0]
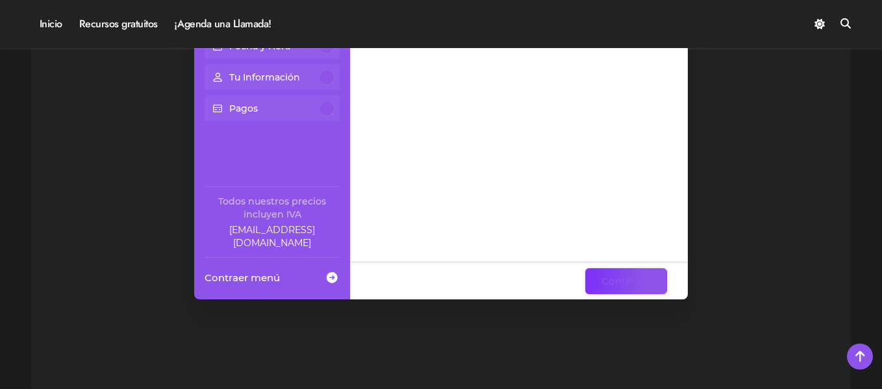
click at [629, 275] on span "Continuar" at bounding box center [625, 281] width 49 height 16
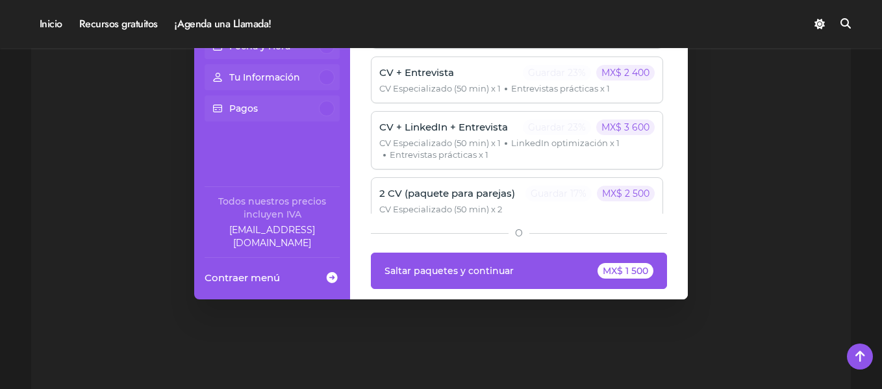
scroll to position [30, 0]
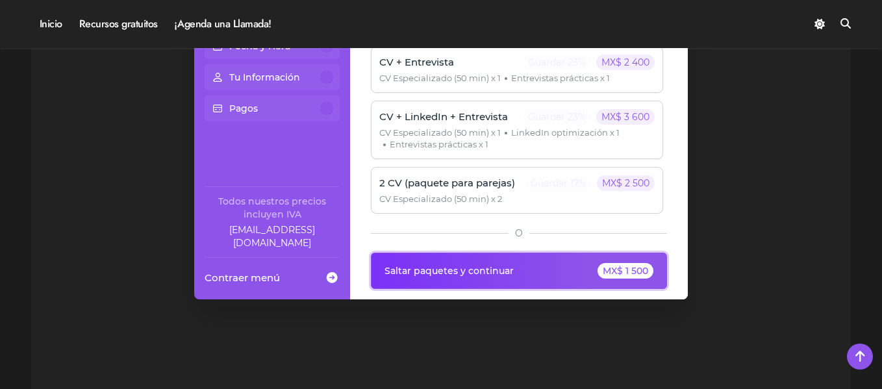
drag, startPoint x: 636, startPoint y: 274, endPoint x: 634, endPoint y: 268, distance: 6.8
click at [635, 273] on div "MX$ 1 500" at bounding box center [625, 271] width 56 height 16
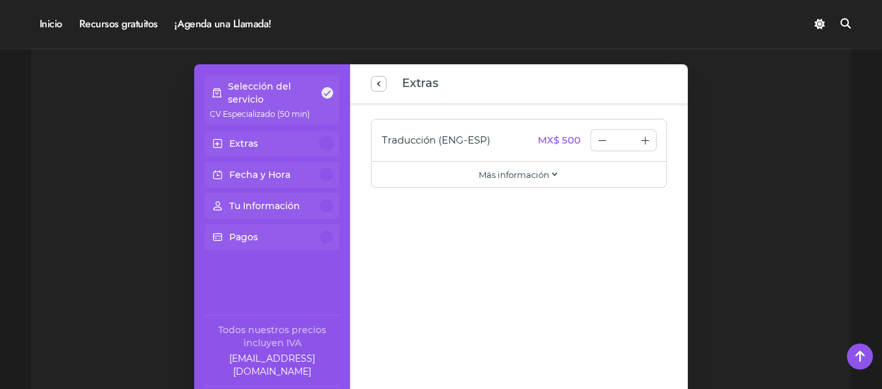
scroll to position [844, 0]
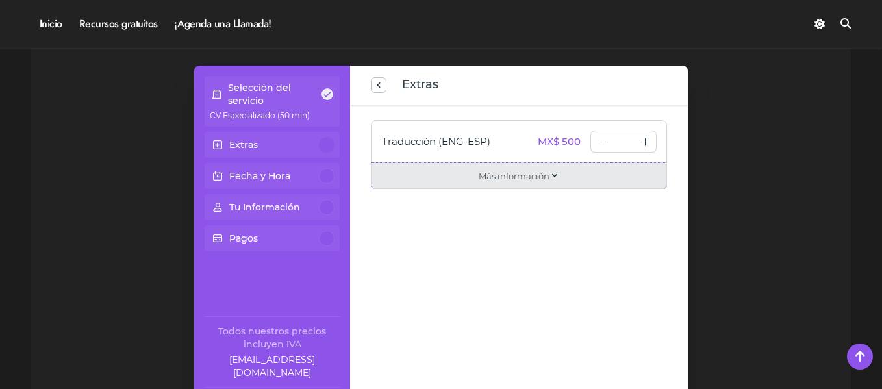
click at [540, 178] on span "Más información" at bounding box center [514, 176] width 71 height 13
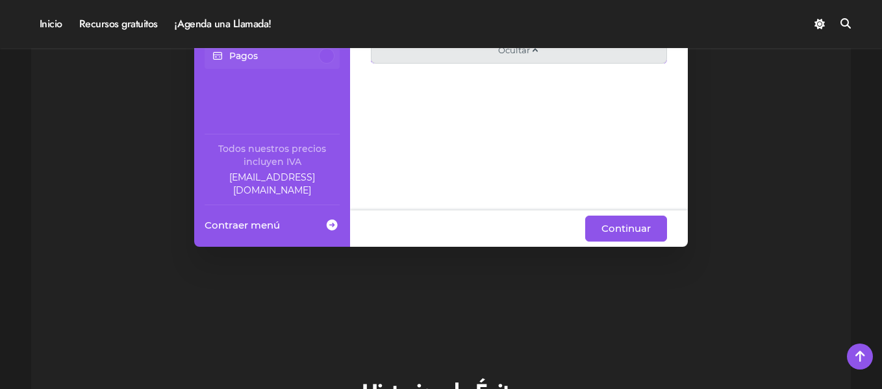
scroll to position [1039, 0]
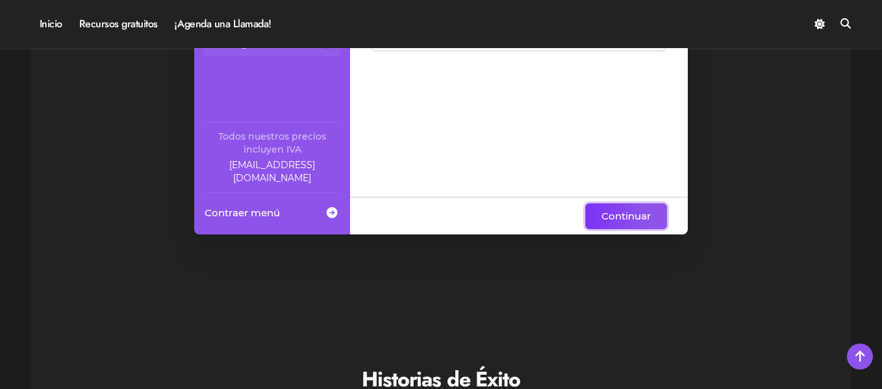
click at [621, 210] on span "Continuar" at bounding box center [625, 216] width 49 height 16
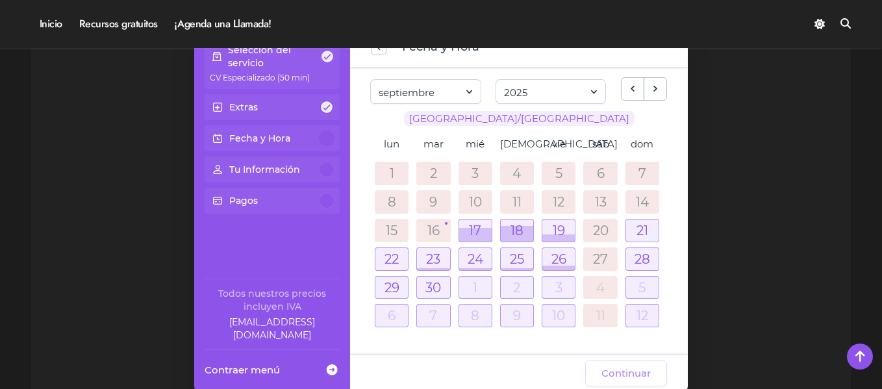
scroll to position [844, 0]
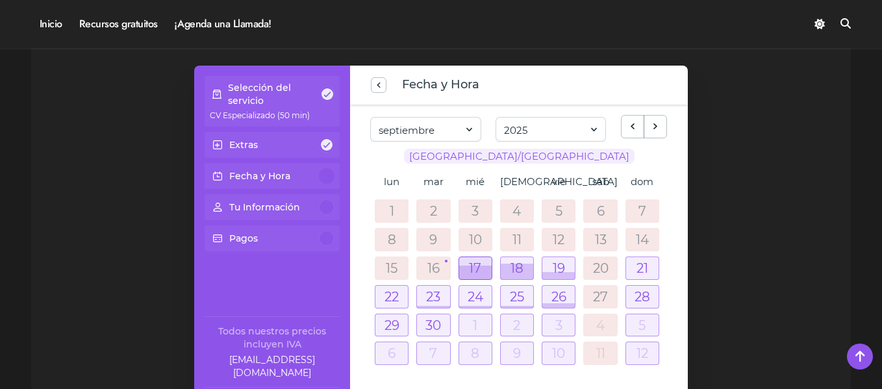
click at [475, 273] on div at bounding box center [475, 273] width 32 height 14
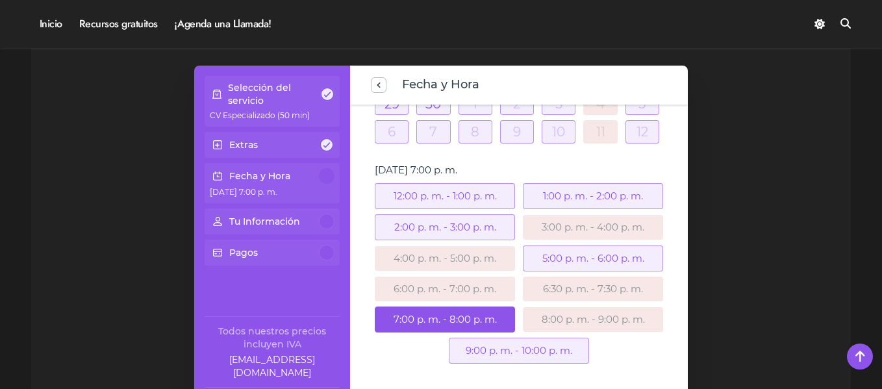
scroll to position [214, 0]
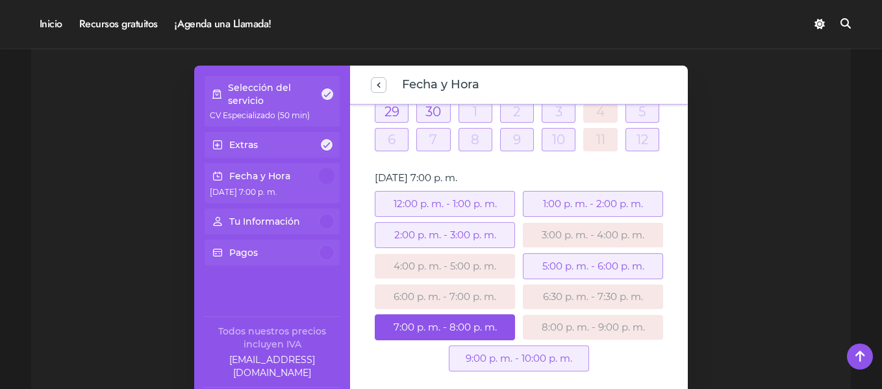
click at [459, 326] on div "7:00 p. m. - 8:00 p. m." at bounding box center [445, 327] width 140 height 26
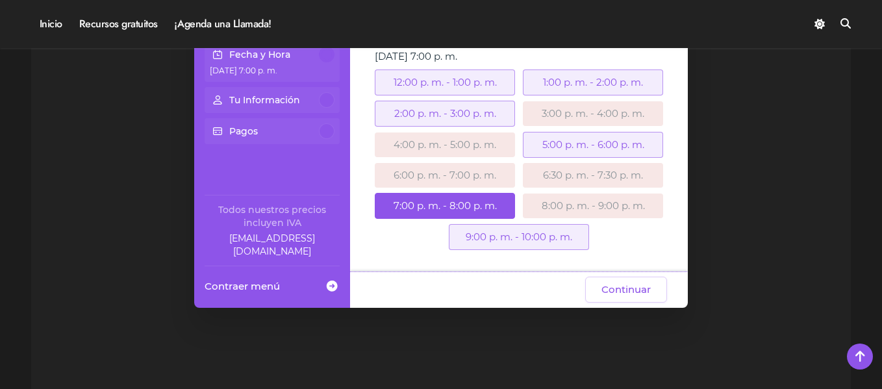
scroll to position [1039, 0]
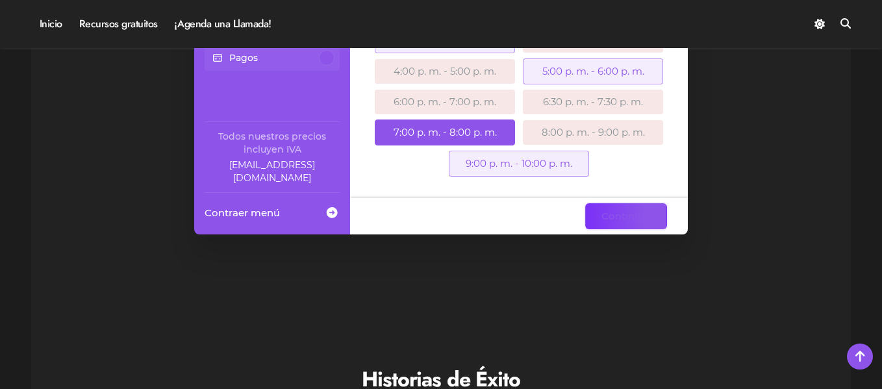
click at [625, 218] on span "Continuar" at bounding box center [625, 216] width 49 height 16
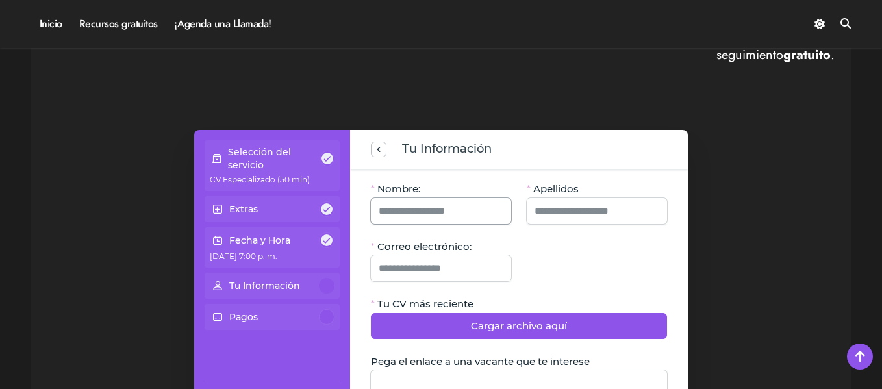
scroll to position [779, 0]
click at [427, 207] on input "Nombre:" at bounding box center [441, 212] width 125 height 26
type input "******"
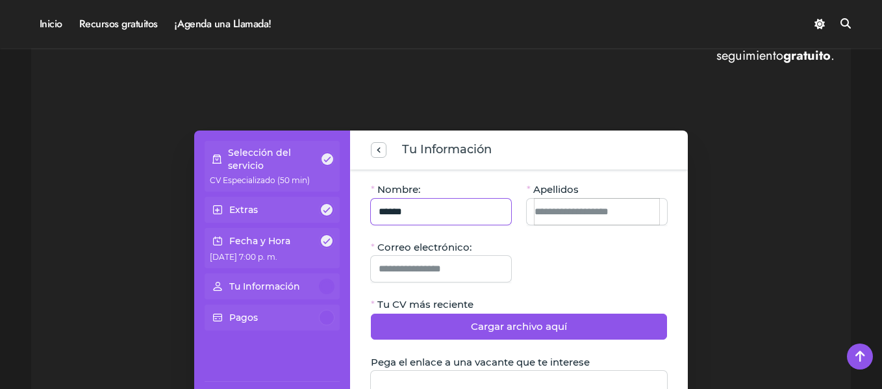
type input "**********"
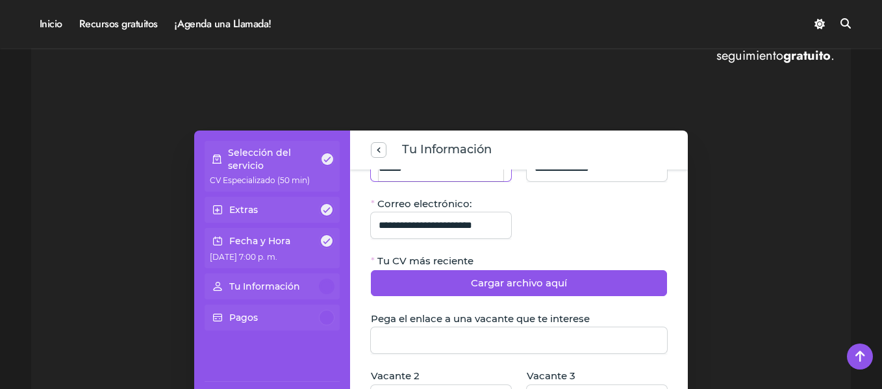
scroll to position [65, 0]
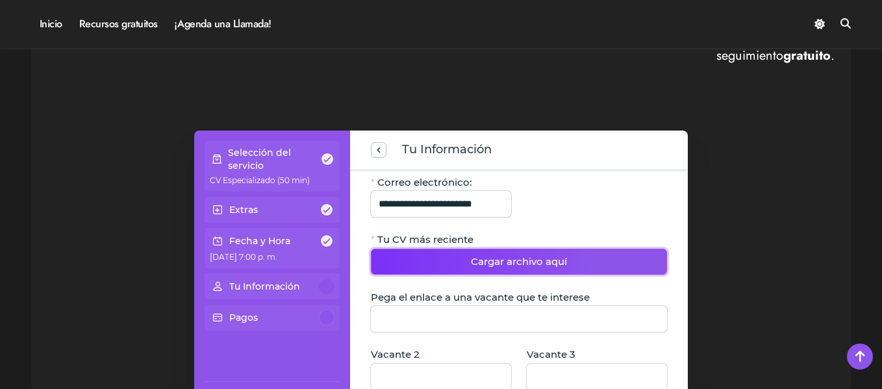
click at [546, 263] on span "Cargar archivo aquí" at bounding box center [519, 262] width 96 height 16
click at [455, 257] on button "Cargar archivo aquí" at bounding box center [519, 262] width 296 height 26
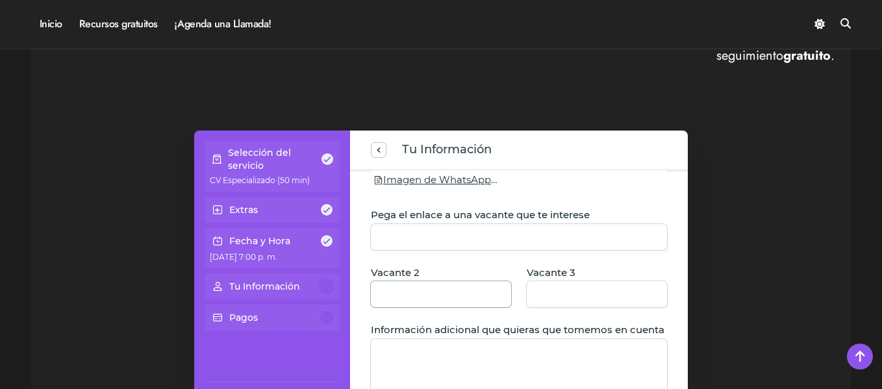
scroll to position [195, 0]
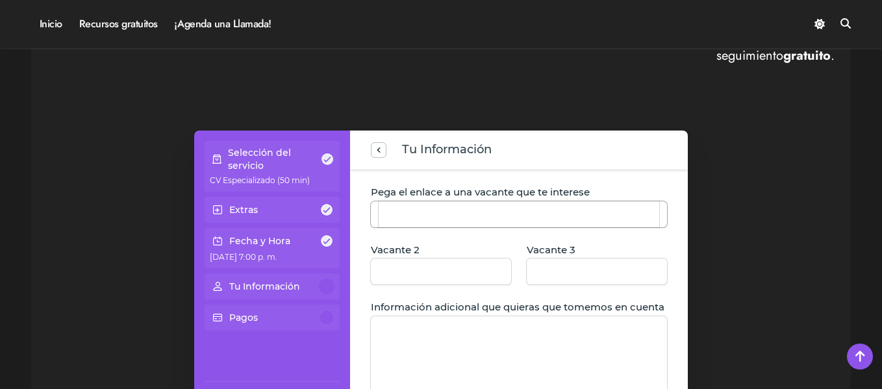
click at [449, 216] on input "Pega el enlace a una vacante que te interese" at bounding box center [519, 214] width 281 height 26
click at [447, 218] on input "Pega el enlace a una vacante que te interese" at bounding box center [519, 214] width 281 height 26
paste input "**********"
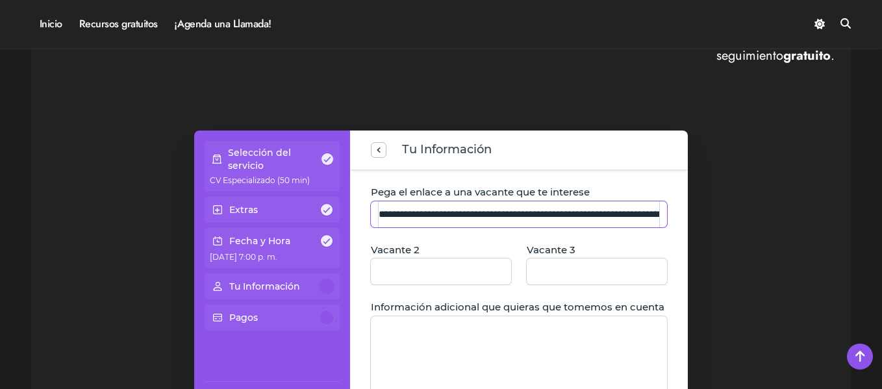
scroll to position [0, 79]
type input "**********"
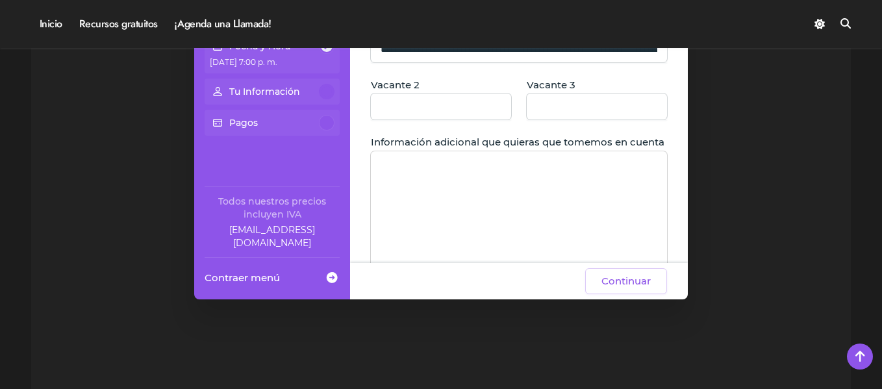
scroll to position [253, 0]
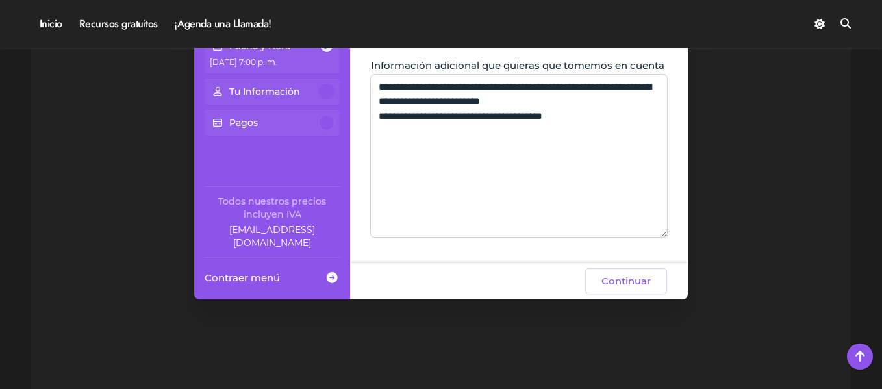
click at [453, 199] on textarea "**********" at bounding box center [519, 156] width 296 height 162
click at [658, 129] on textarea "**********" at bounding box center [519, 156] width 296 height 162
drag, startPoint x: 470, startPoint y: 182, endPoint x: 544, endPoint y: 151, distance: 80.3
click at [470, 182] on textarea "**********" at bounding box center [519, 156] width 296 height 162
click at [654, 145] on textarea "**********" at bounding box center [519, 156] width 296 height 162
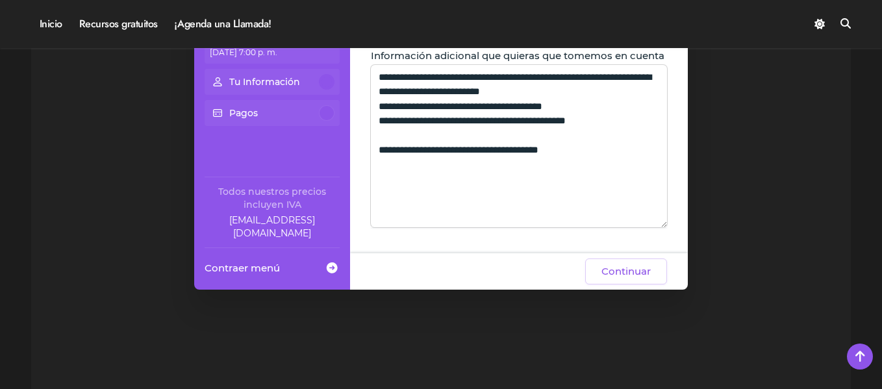
scroll to position [974, 0]
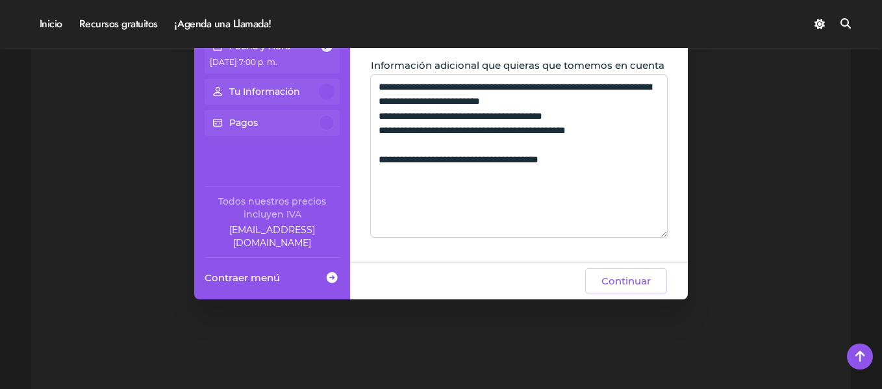
click at [490, 113] on textarea "**********" at bounding box center [519, 156] width 296 height 162
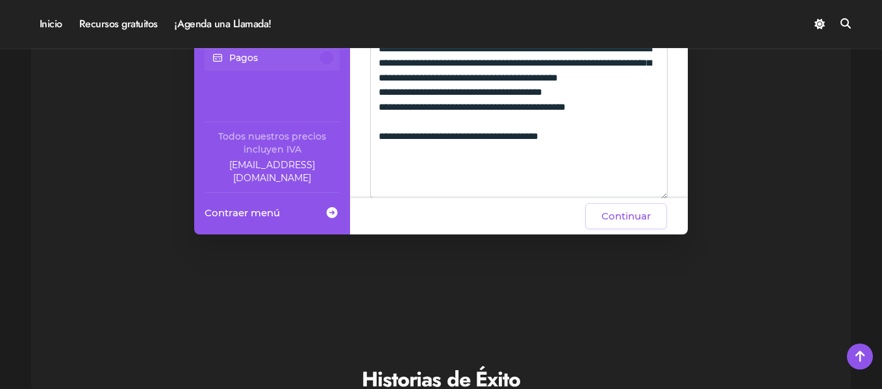
scroll to position [253, 0]
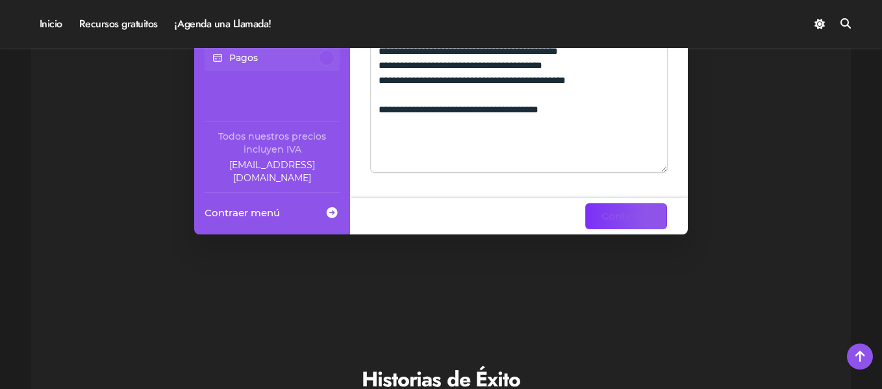
type textarea "**********"
click at [614, 214] on span "Continuar" at bounding box center [625, 216] width 49 height 16
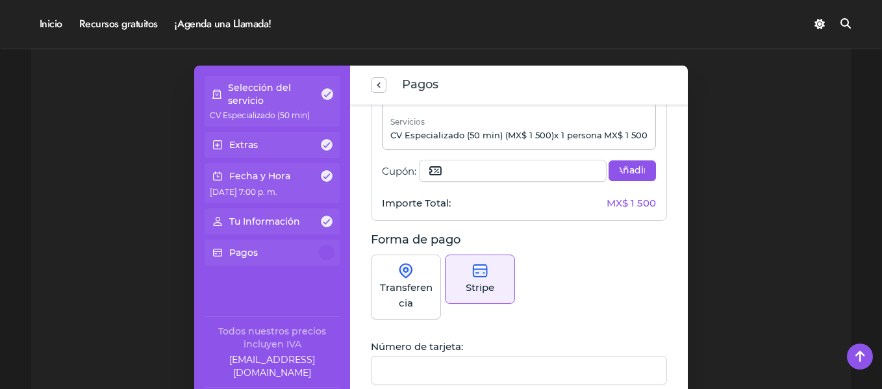
scroll to position [65, 0]
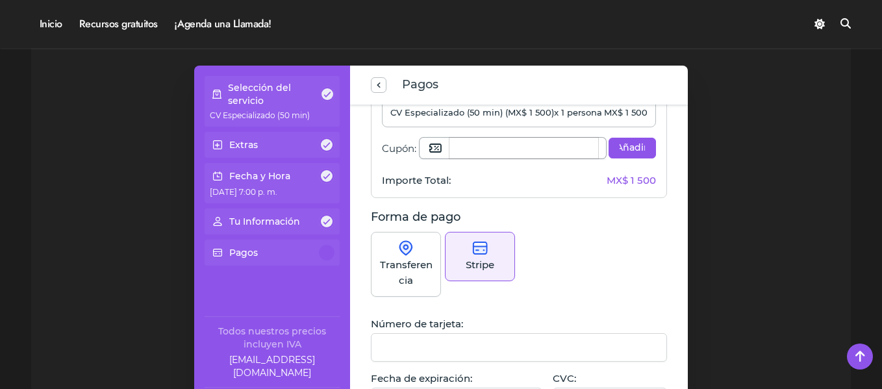
click at [479, 150] on input "Cupón:" at bounding box center [523, 148] width 149 height 21
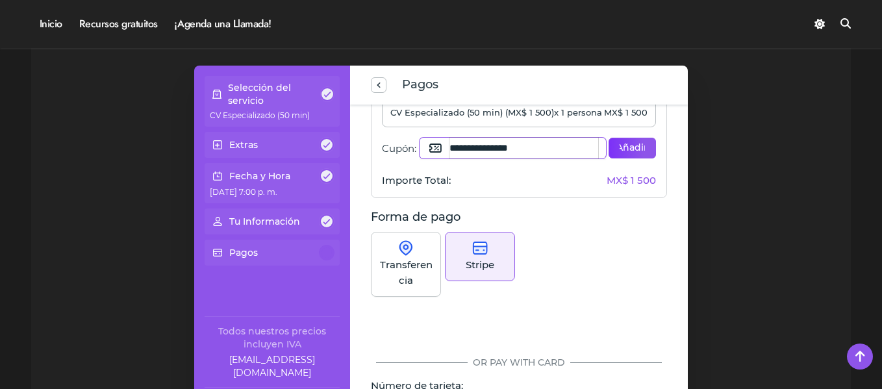
type input "**********"
click at [634, 144] on span "Añadir" at bounding box center [632, 148] width 25 height 13
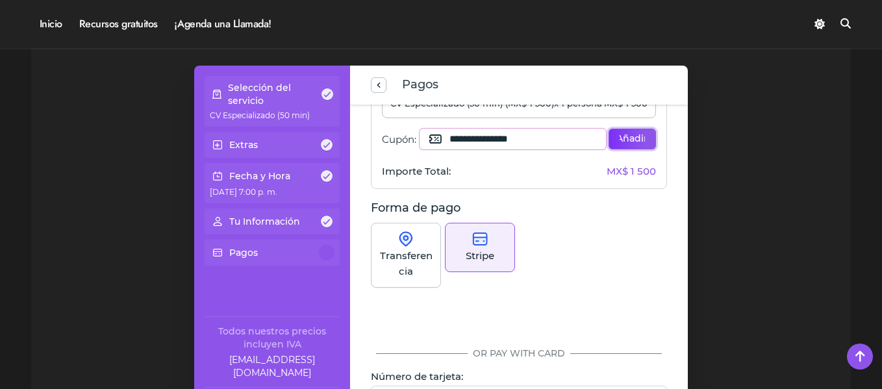
scroll to position [130, 0]
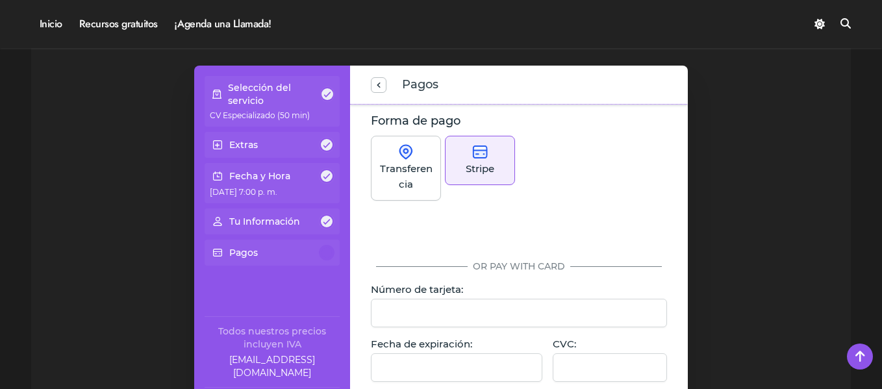
click at [417, 158] on div "Transferencia" at bounding box center [406, 168] width 70 height 65
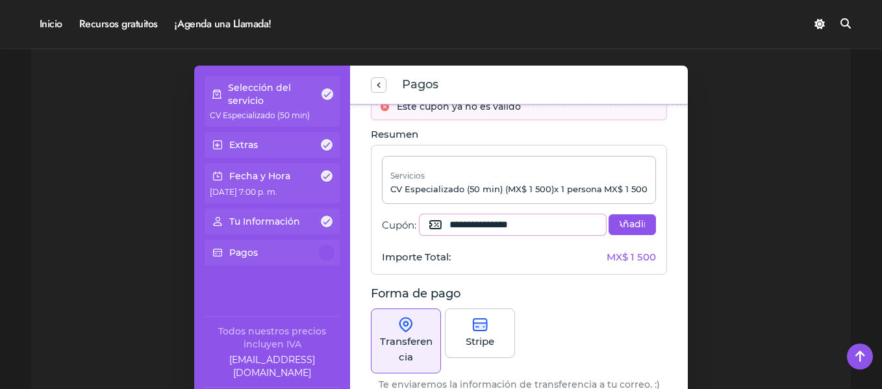
scroll to position [0, 0]
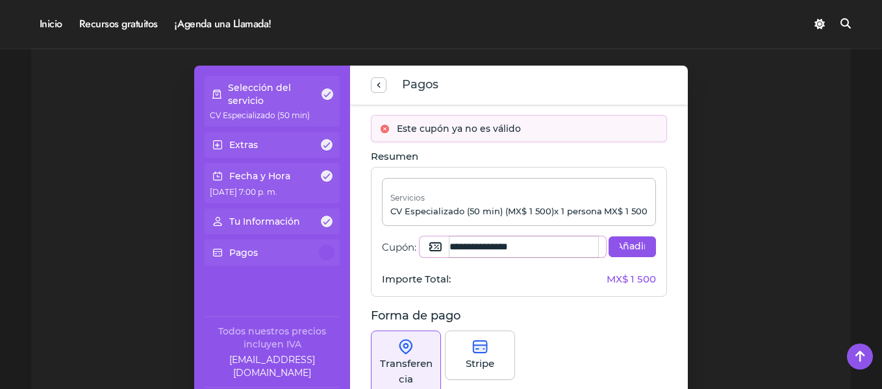
drag, startPoint x: 557, startPoint y: 247, endPoint x: 444, endPoint y: 254, distance: 112.6
click at [444, 254] on div "**********" at bounding box center [513, 246] width 186 height 21
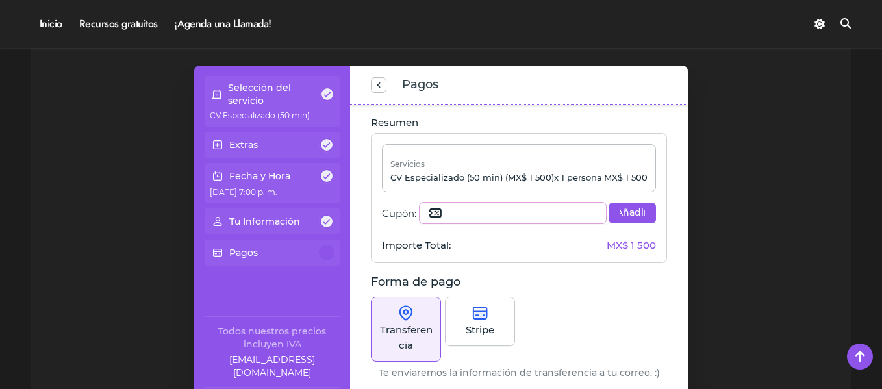
click at [609, 285] on p "Forma de pago" at bounding box center [519, 282] width 296 height 18
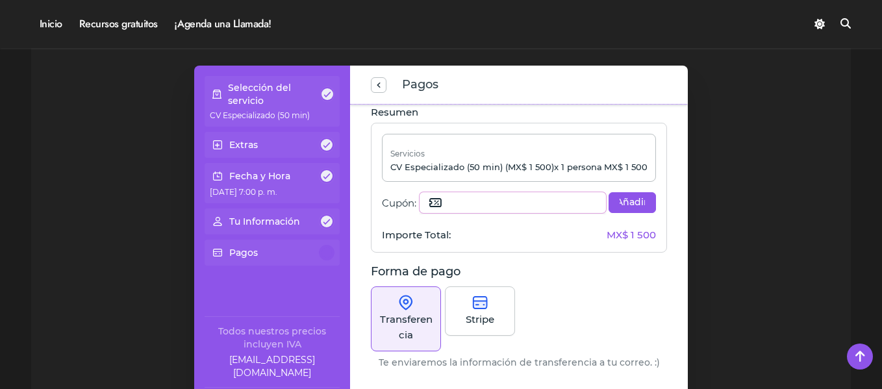
scroll to position [13, 0]
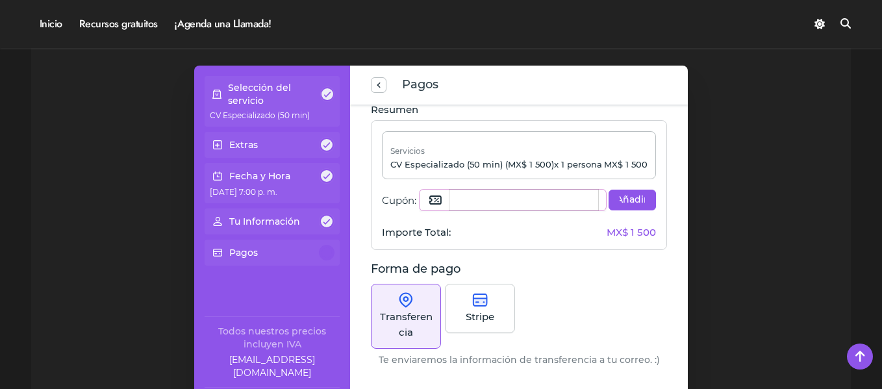
click at [473, 201] on input "Cupón:" at bounding box center [523, 200] width 149 height 21
type input "**********"
click at [629, 193] on button "Añadir" at bounding box center [632, 200] width 47 height 21
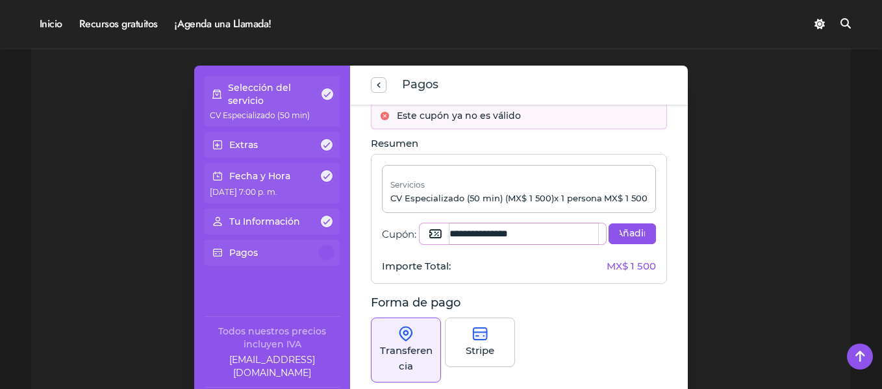
drag, startPoint x: 566, startPoint y: 236, endPoint x: 404, endPoint y: 253, distance: 162.7
click at [404, 253] on div "**********" at bounding box center [519, 247] width 274 height 49
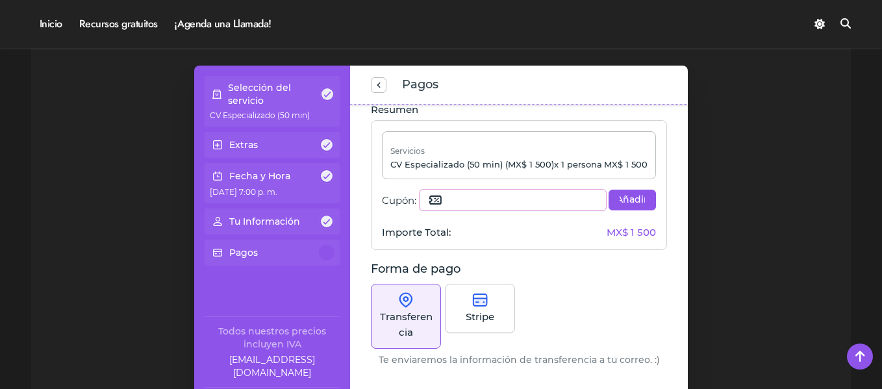
click at [420, 307] on div "Transferencia" at bounding box center [406, 316] width 70 height 65
click at [591, 299] on div "Transferencia Stripe" at bounding box center [519, 318] width 296 height 69
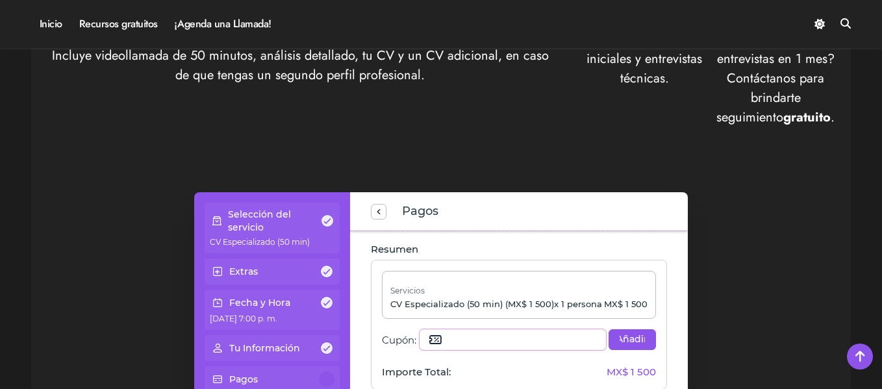
scroll to position [714, 0]
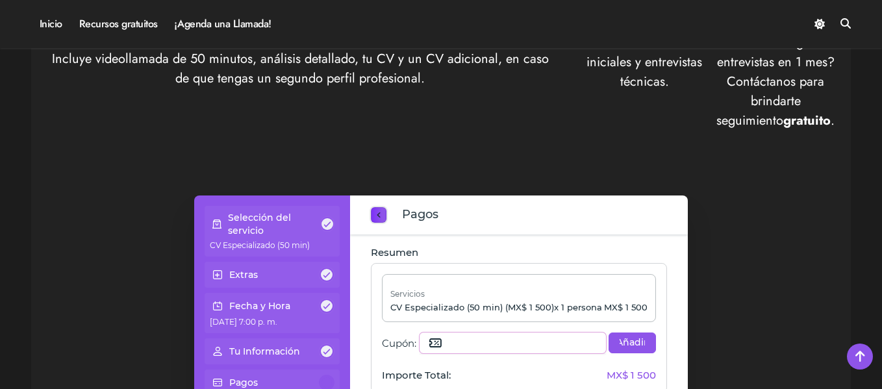
click at [379, 210] on span "previous step" at bounding box center [378, 216] width 10 height 18
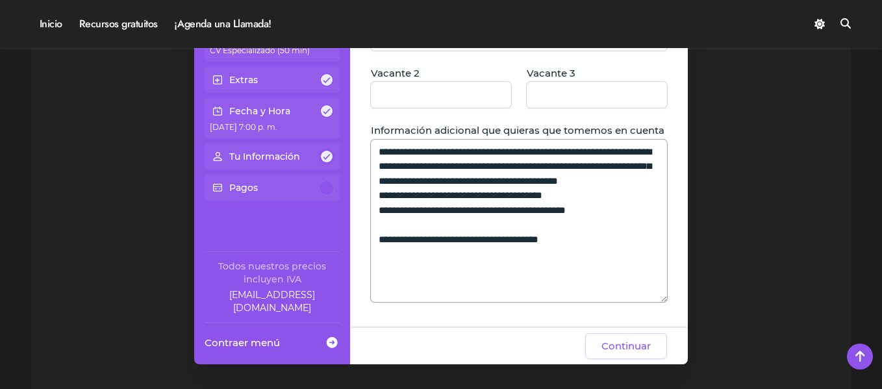
scroll to position [253, 0]
click at [449, 229] on textarea "**********" at bounding box center [519, 221] width 296 height 162
click at [630, 267] on textarea "**********" at bounding box center [519, 221] width 296 height 162
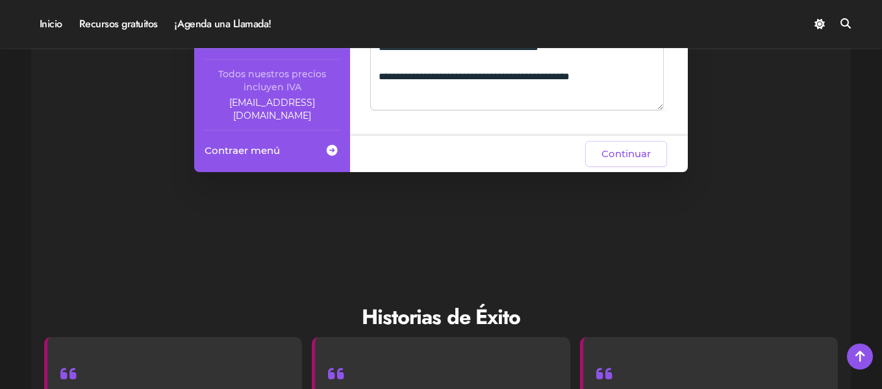
scroll to position [1104, 0]
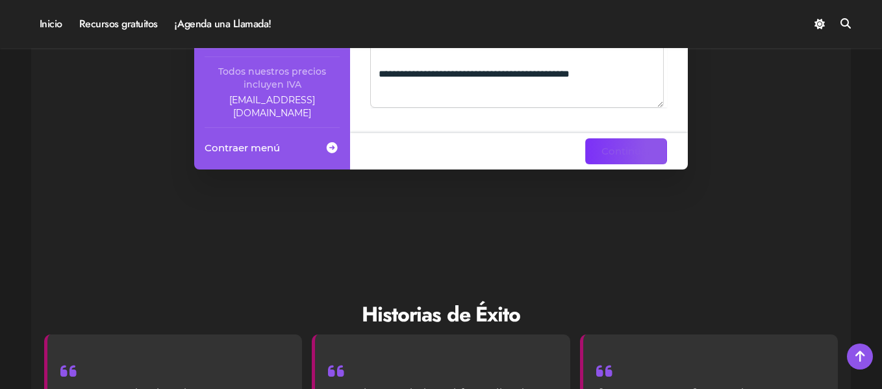
type textarea "**********"
click at [625, 151] on span "Continuar" at bounding box center [625, 152] width 49 height 16
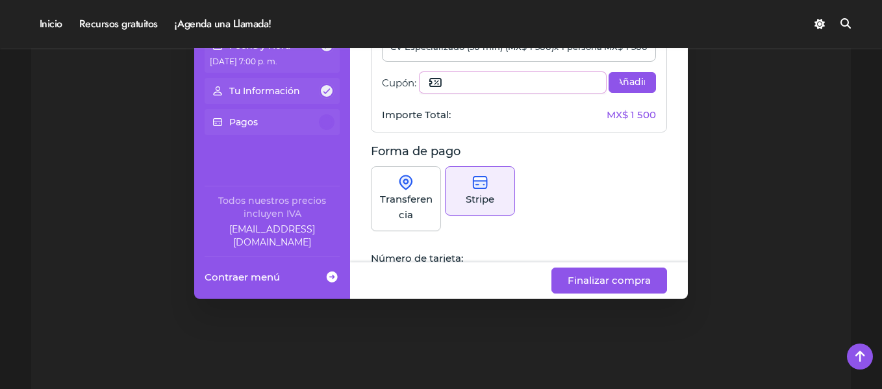
scroll to position [974, 0]
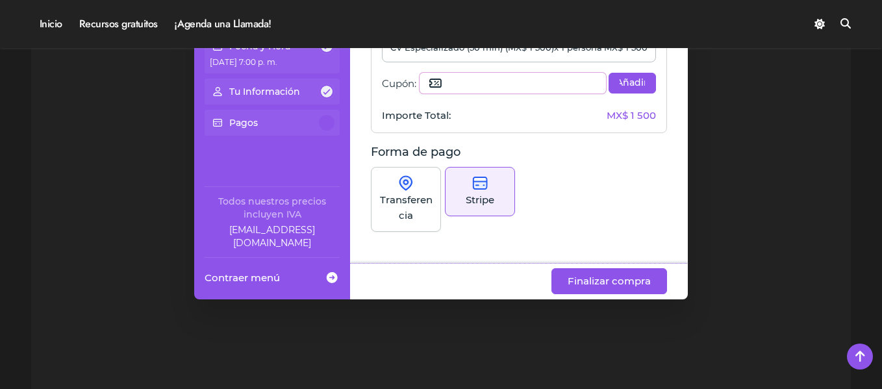
click at [400, 195] on p "Transferencia" at bounding box center [405, 207] width 53 height 31
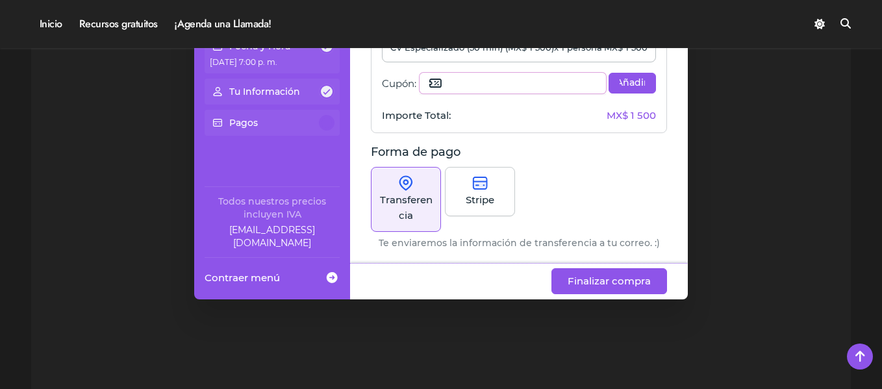
scroll to position [13, 0]
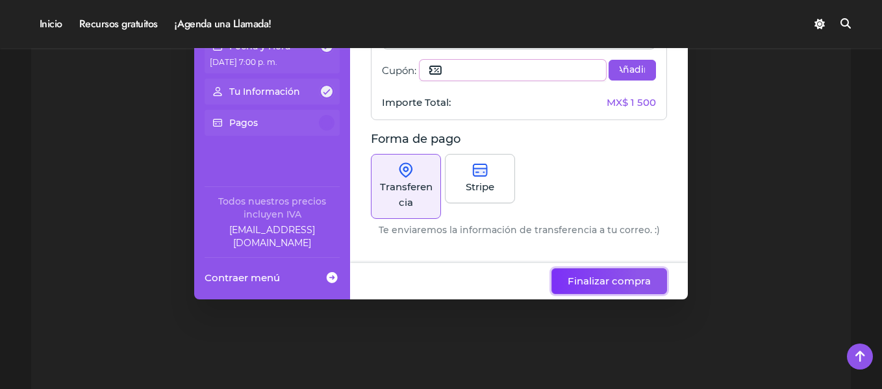
click at [576, 273] on span "Finalizar compra" at bounding box center [609, 281] width 83 height 16
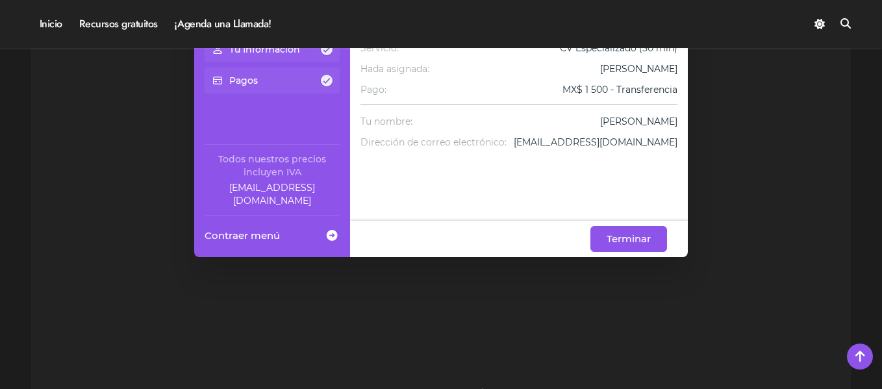
scroll to position [1039, 0]
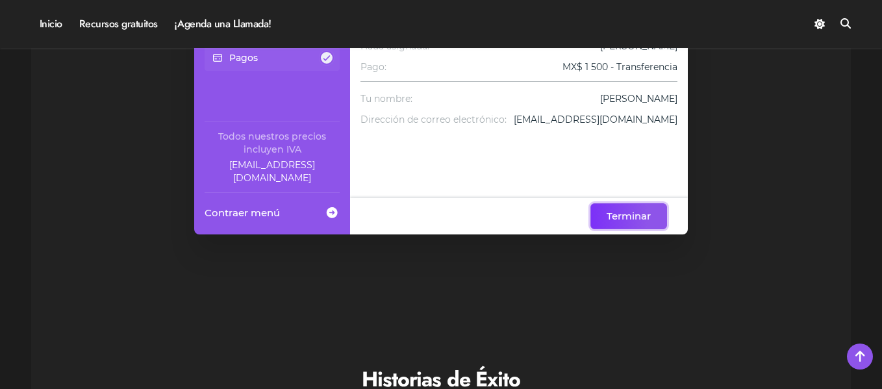
click at [619, 214] on span "Terminar" at bounding box center [629, 216] width 44 height 16
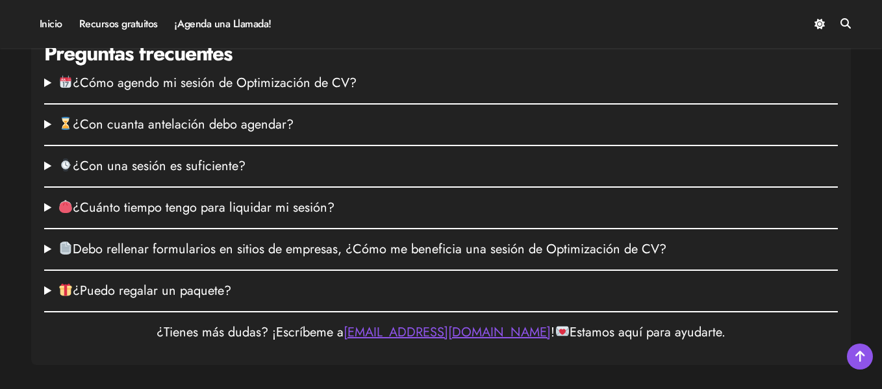
scroll to position [1792, 0]
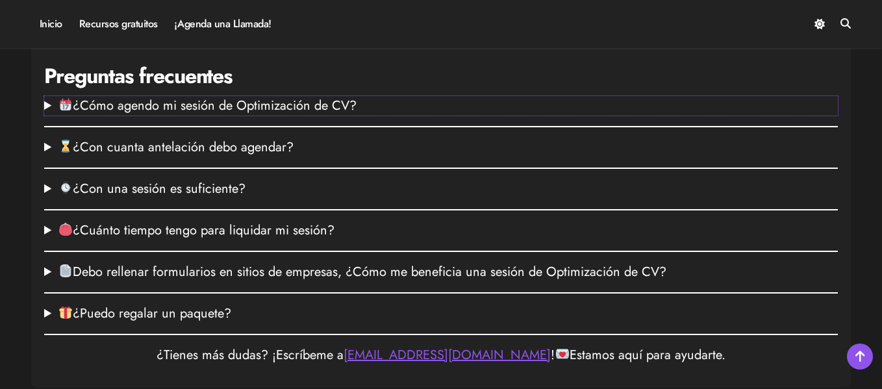
click at [326, 116] on summary "¿Cómo agendo mi sesión de Optimización de CV?" at bounding box center [441, 105] width 794 height 19
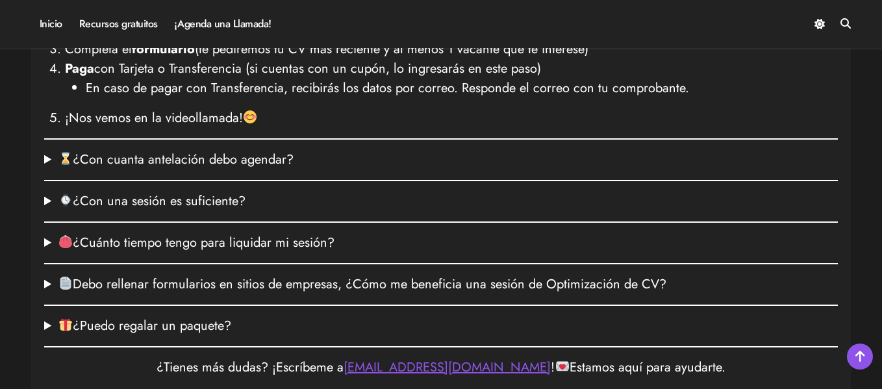
scroll to position [1987, 0]
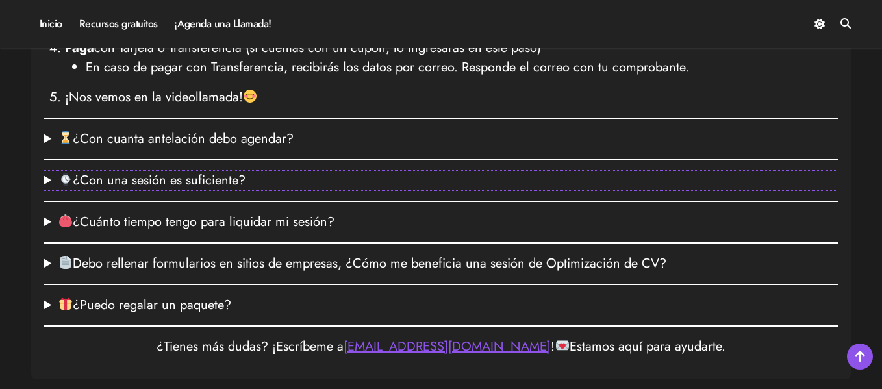
click at [235, 190] on summary "¿Con una sesión es suficiente?" at bounding box center [441, 180] width 794 height 19
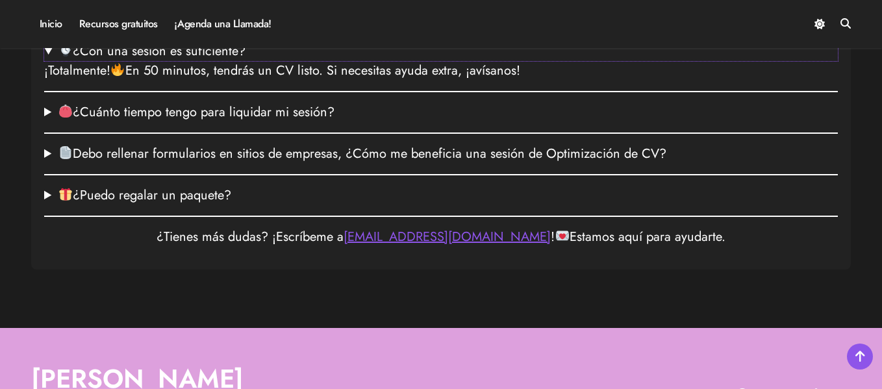
scroll to position [2117, 0]
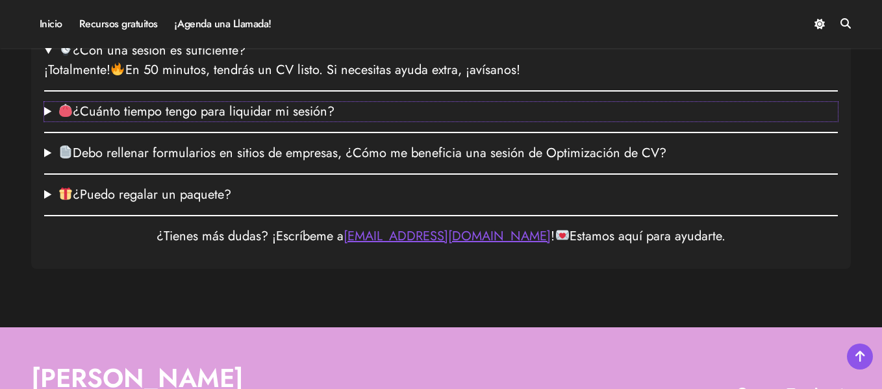
click at [312, 121] on summary "¿Cuánto tiempo tengo para liquidar mi sesión?" at bounding box center [441, 111] width 794 height 19
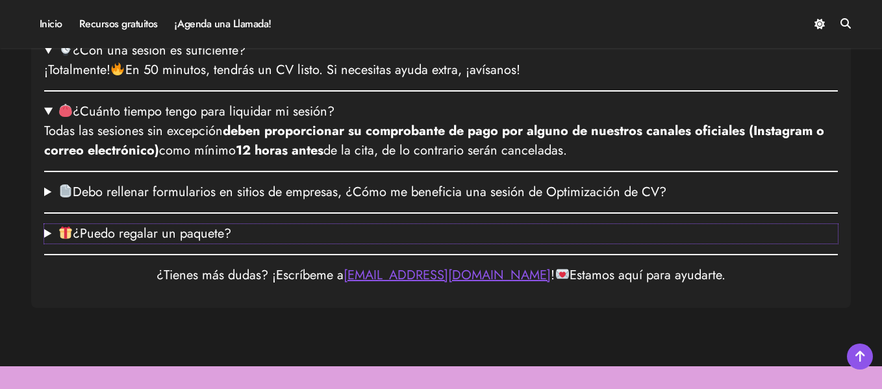
click at [156, 244] on summary "¿Puedo regalar un paquete?" at bounding box center [441, 233] width 794 height 19
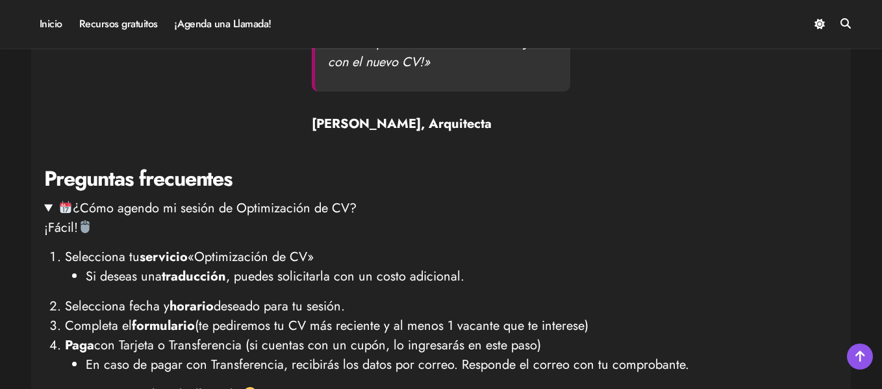
scroll to position [1481, 0]
